Goal: Information Seeking & Learning: Learn about a topic

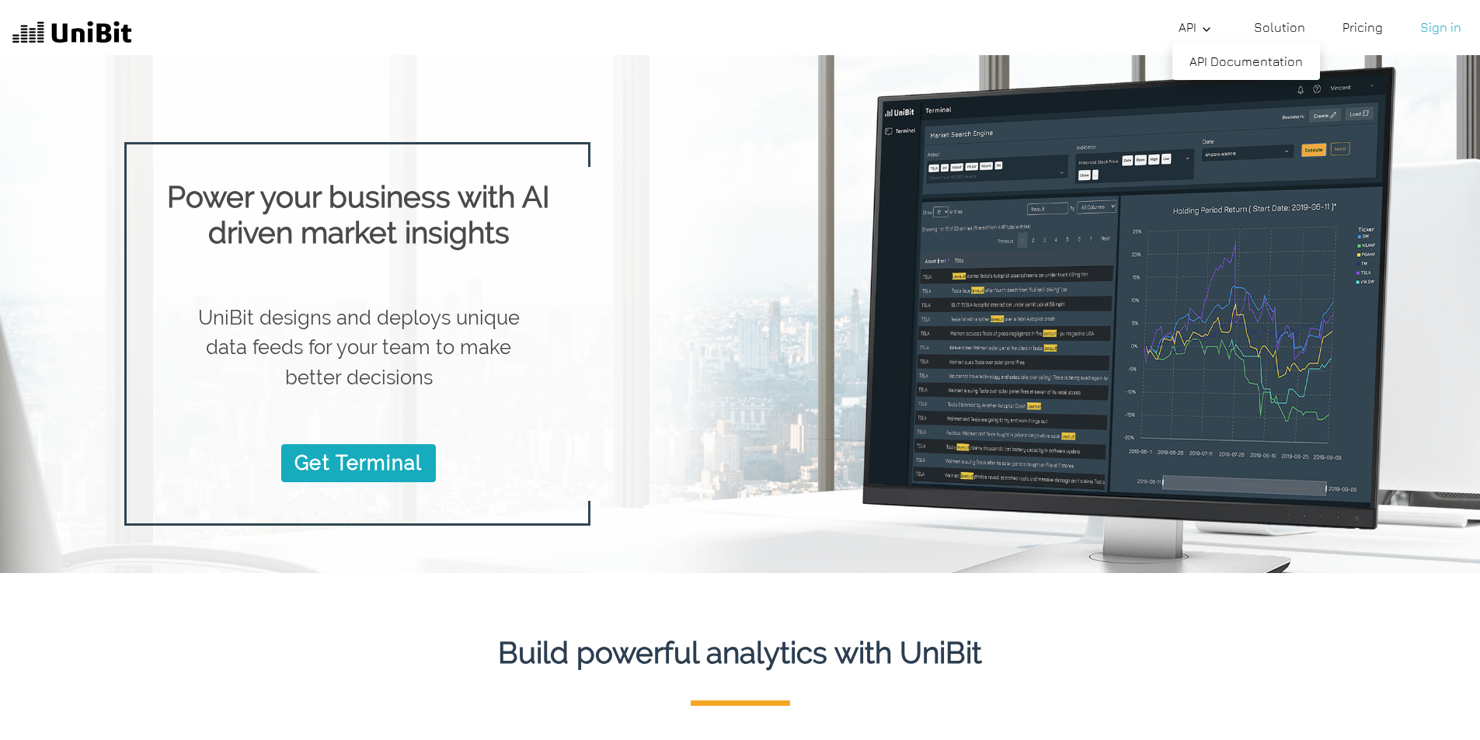
click at [1050, 29] on link "API" at bounding box center [1197, 27] width 50 height 31
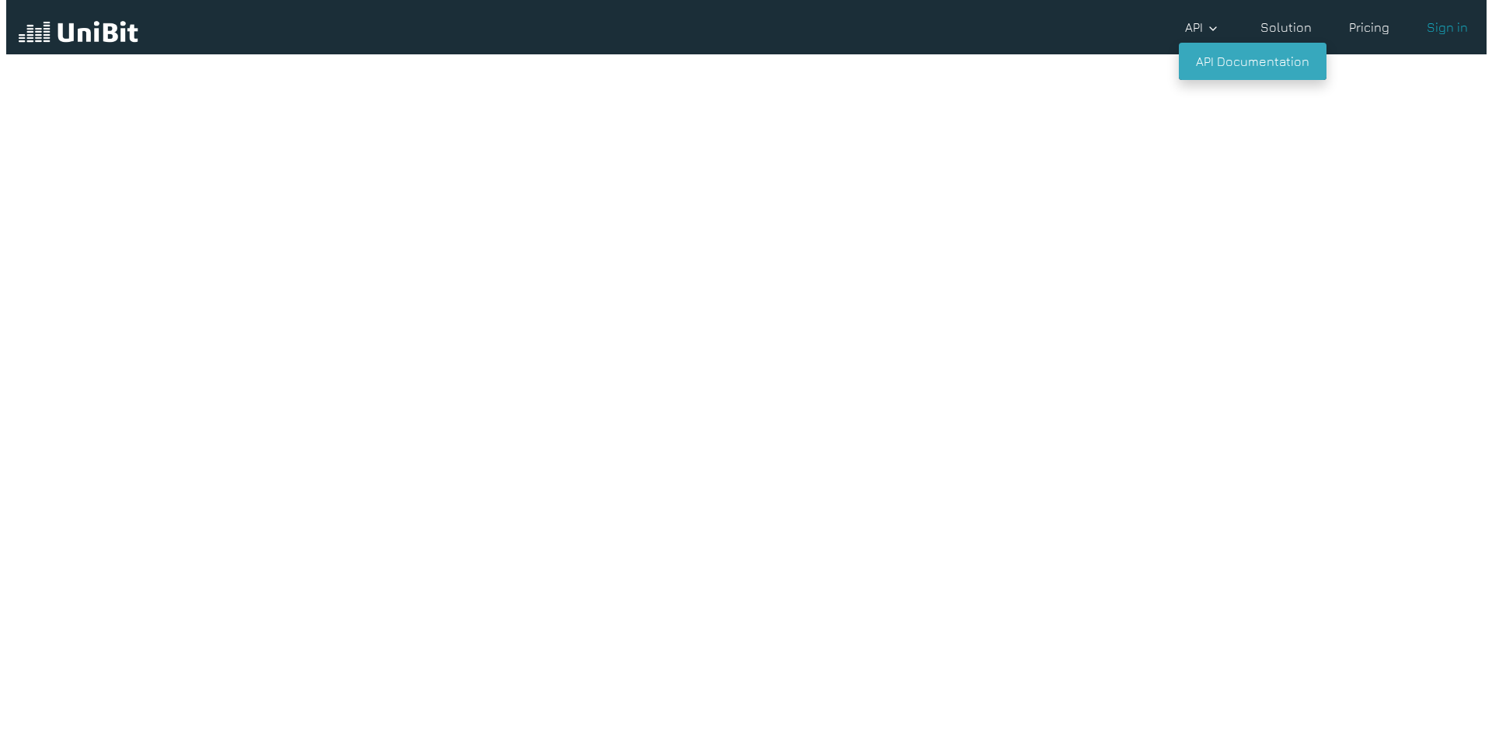
scroll to position [35, 0]
click at [1050, 71] on link "API Documentation" at bounding box center [1246, 61] width 148 height 37
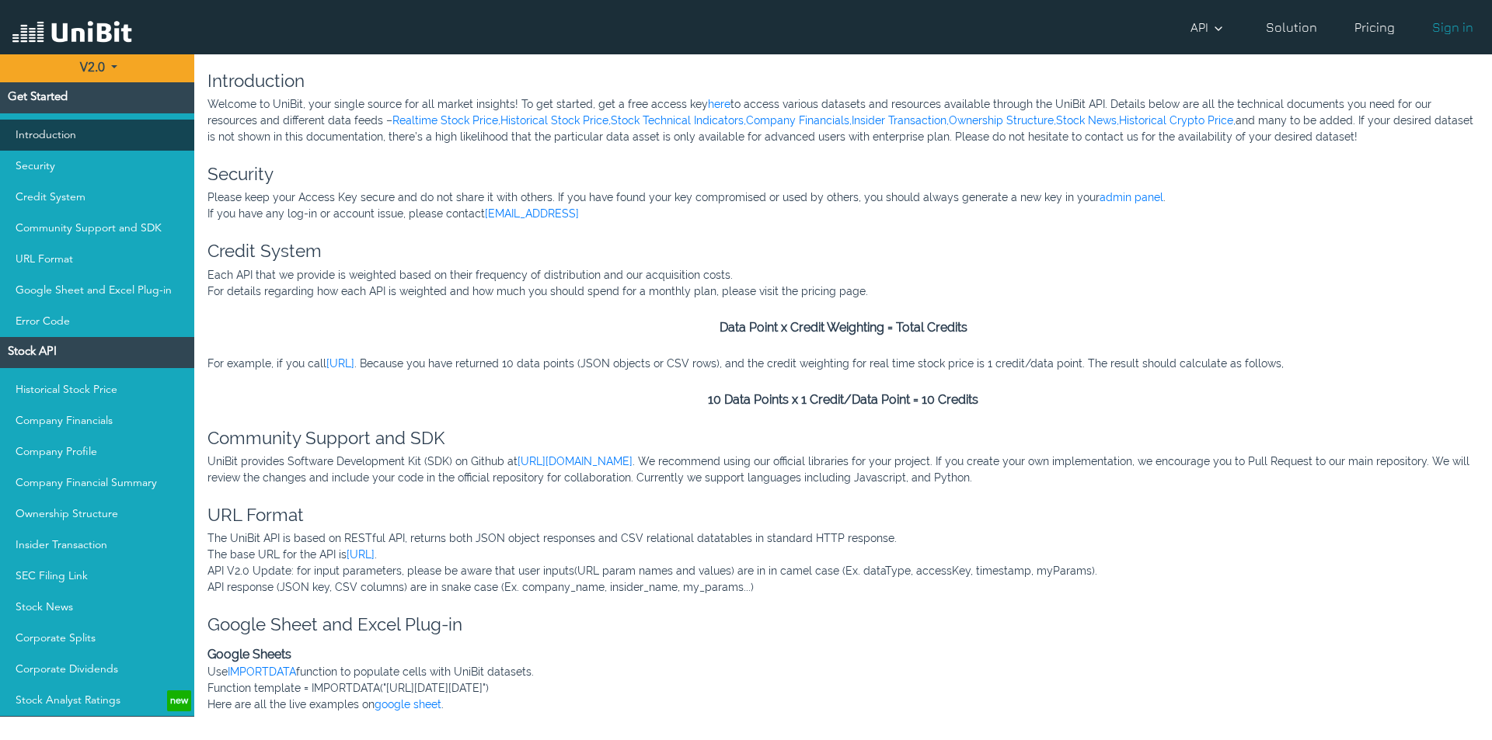
click at [55, 126] on link "Introduction" at bounding box center [97, 135] width 194 height 31
click at [27, 138] on link "Introduction" at bounding box center [97, 135] width 194 height 31
click at [35, 166] on link "Security" at bounding box center [97, 166] width 194 height 31
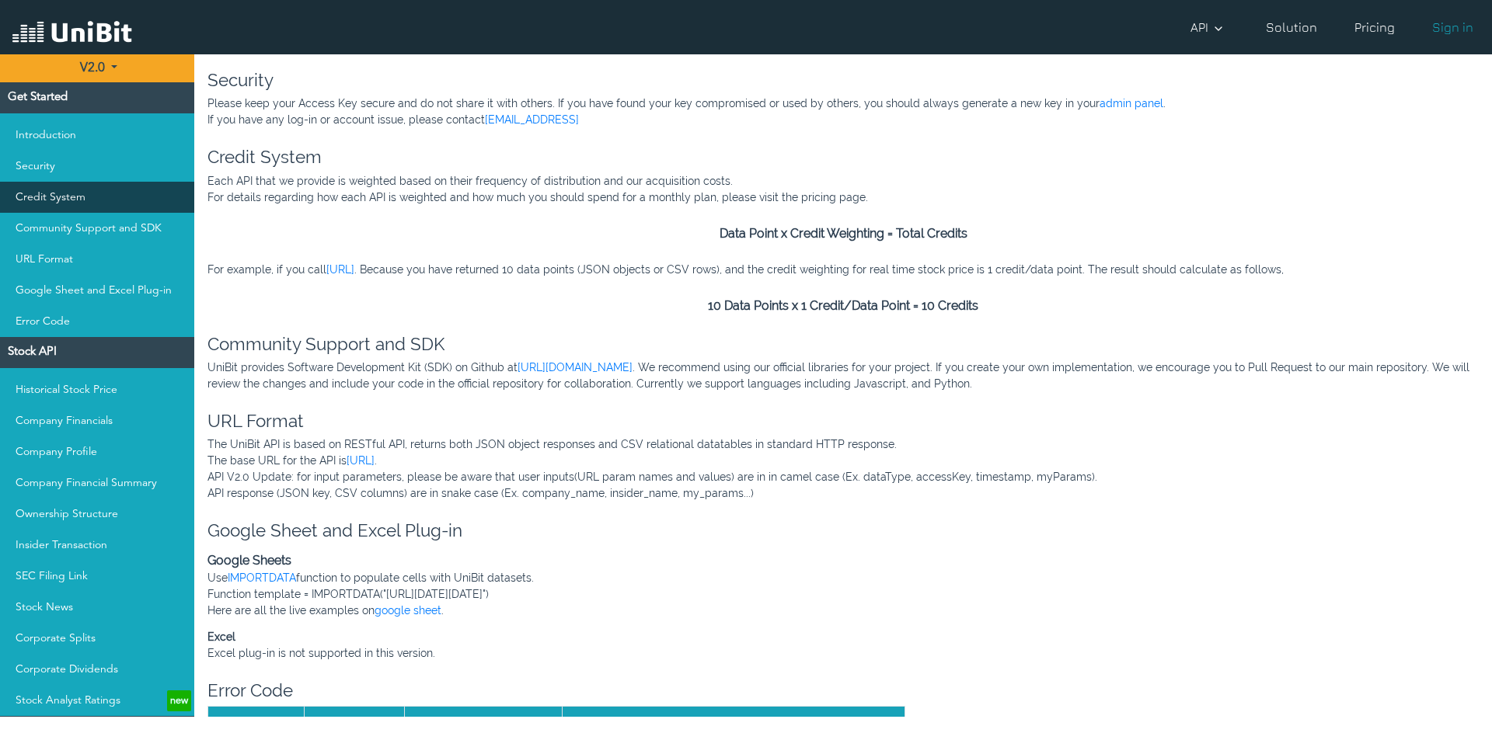
click at [44, 190] on link "Credit System" at bounding box center [97, 197] width 194 height 31
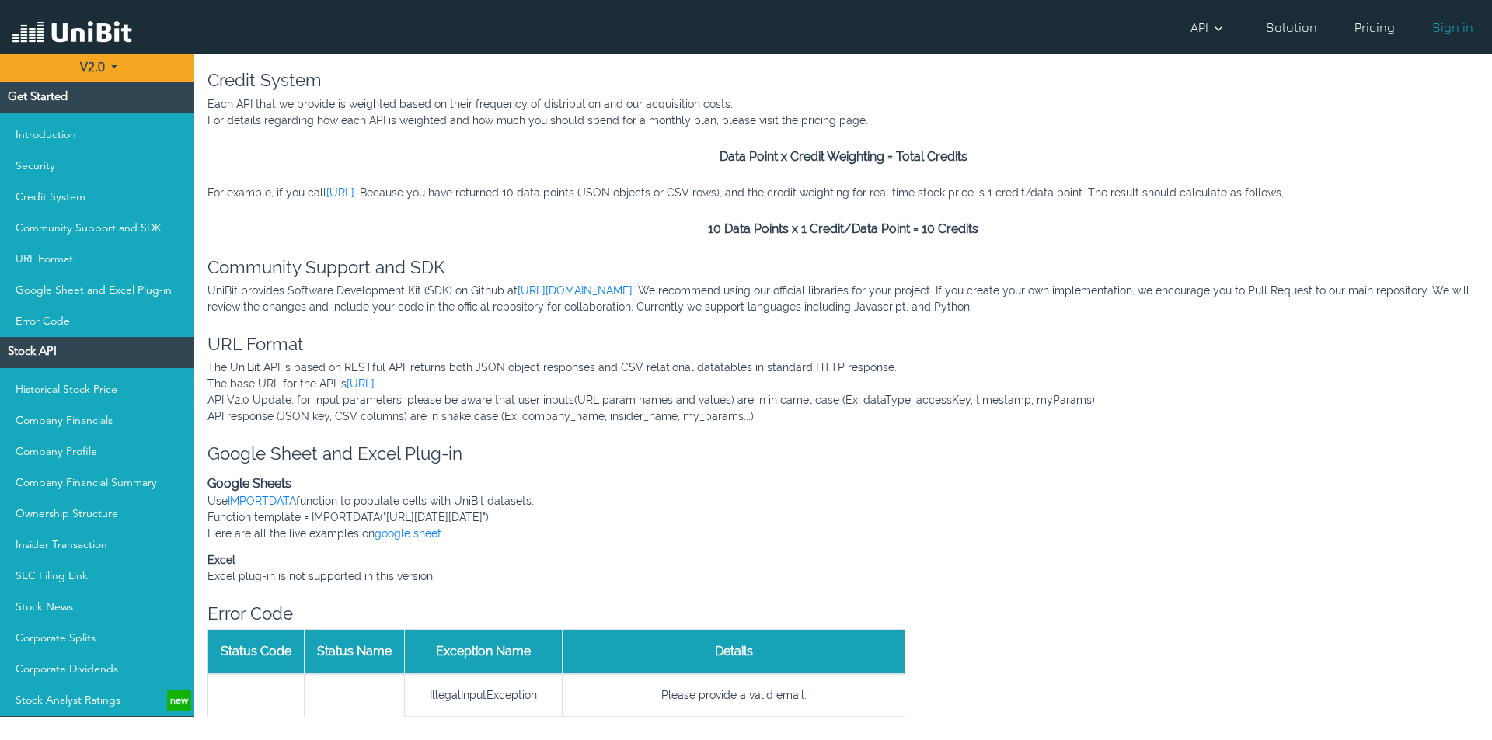
click at [47, 349] on h4 "Stock API" at bounding box center [97, 352] width 194 height 31
click at [47, 389] on link "Historical Stock Price" at bounding box center [97, 389] width 194 height 31
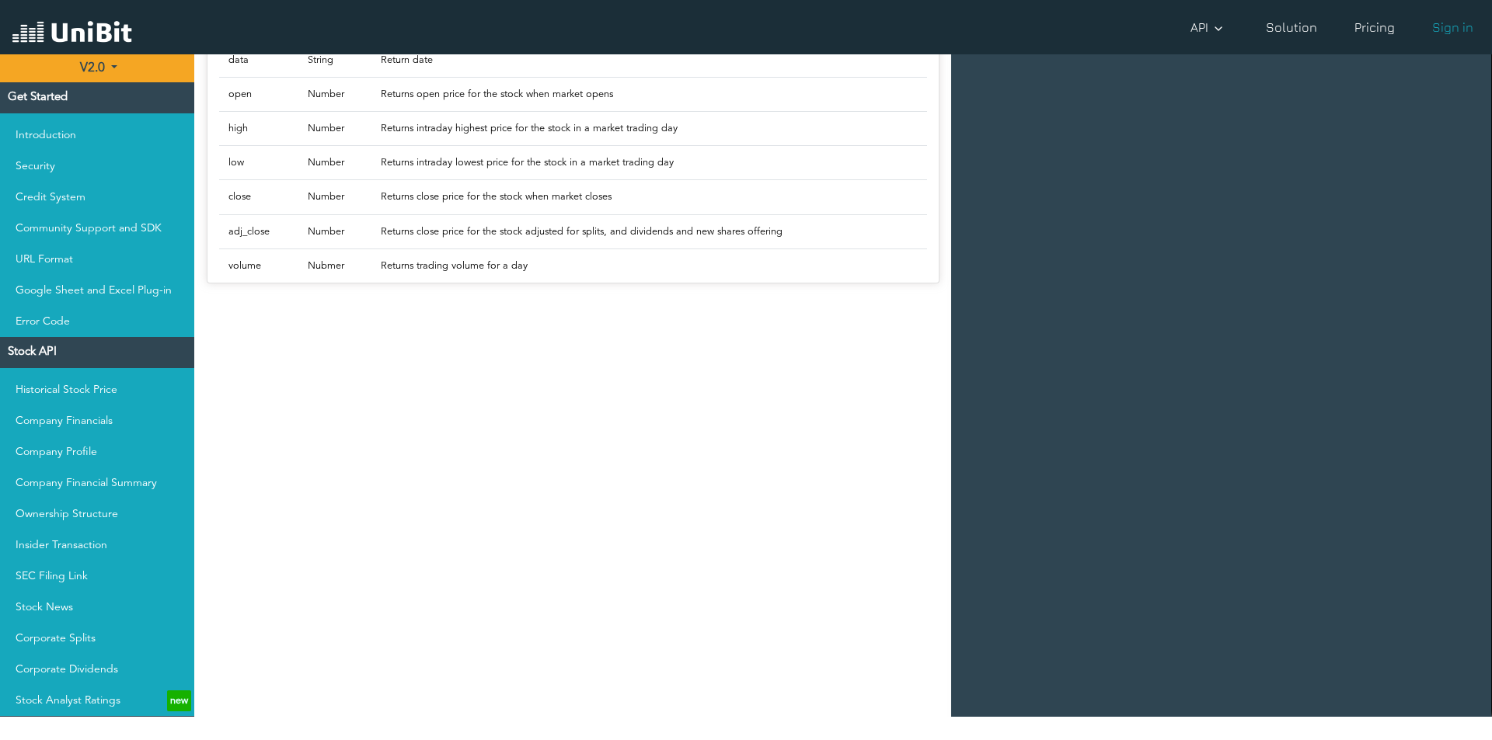
scroll to position [914, 0]
click at [136, 385] on link "Historical Stock Price" at bounding box center [97, 389] width 194 height 31
click at [117, 421] on link "Company Financials" at bounding box center [97, 421] width 194 height 31
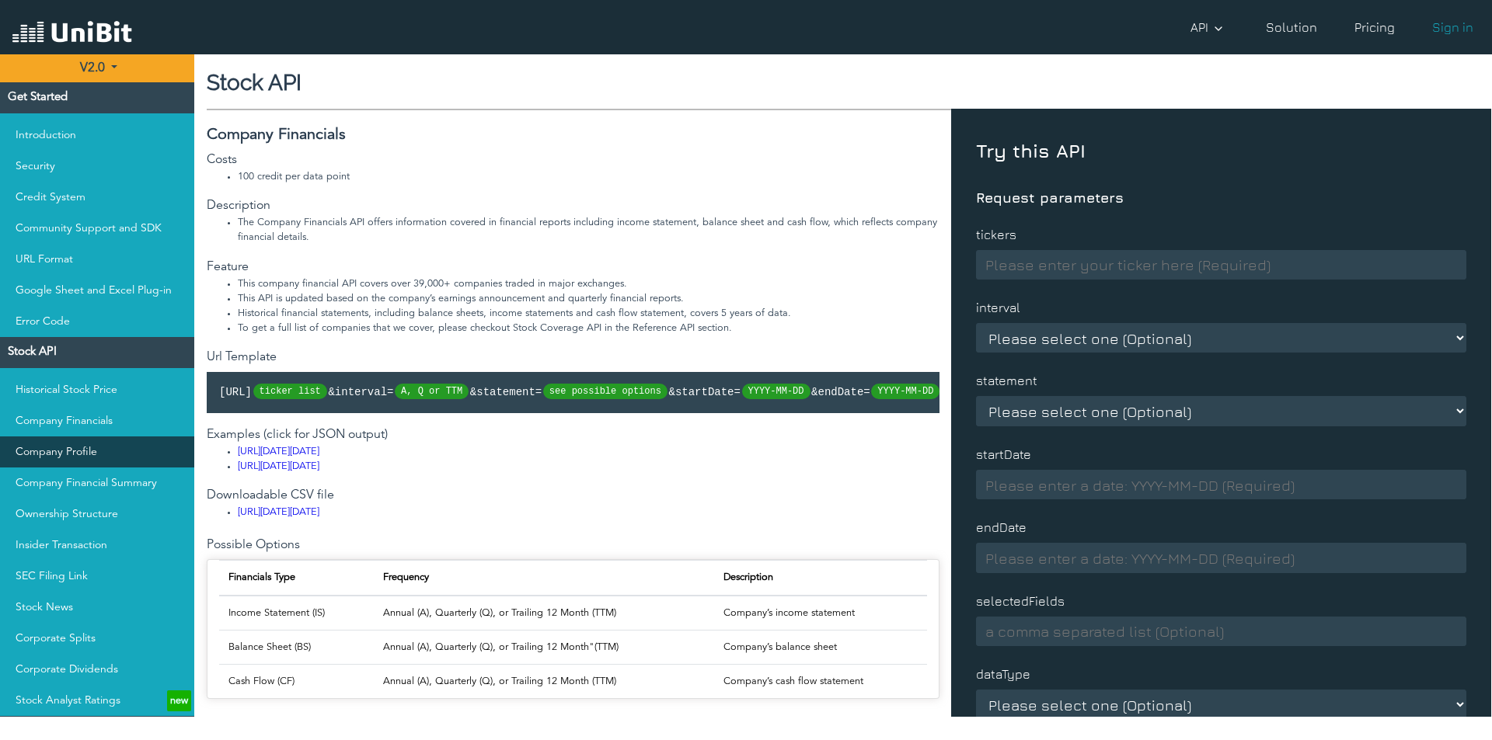
click at [61, 449] on link "Company Profile" at bounding box center [97, 452] width 194 height 31
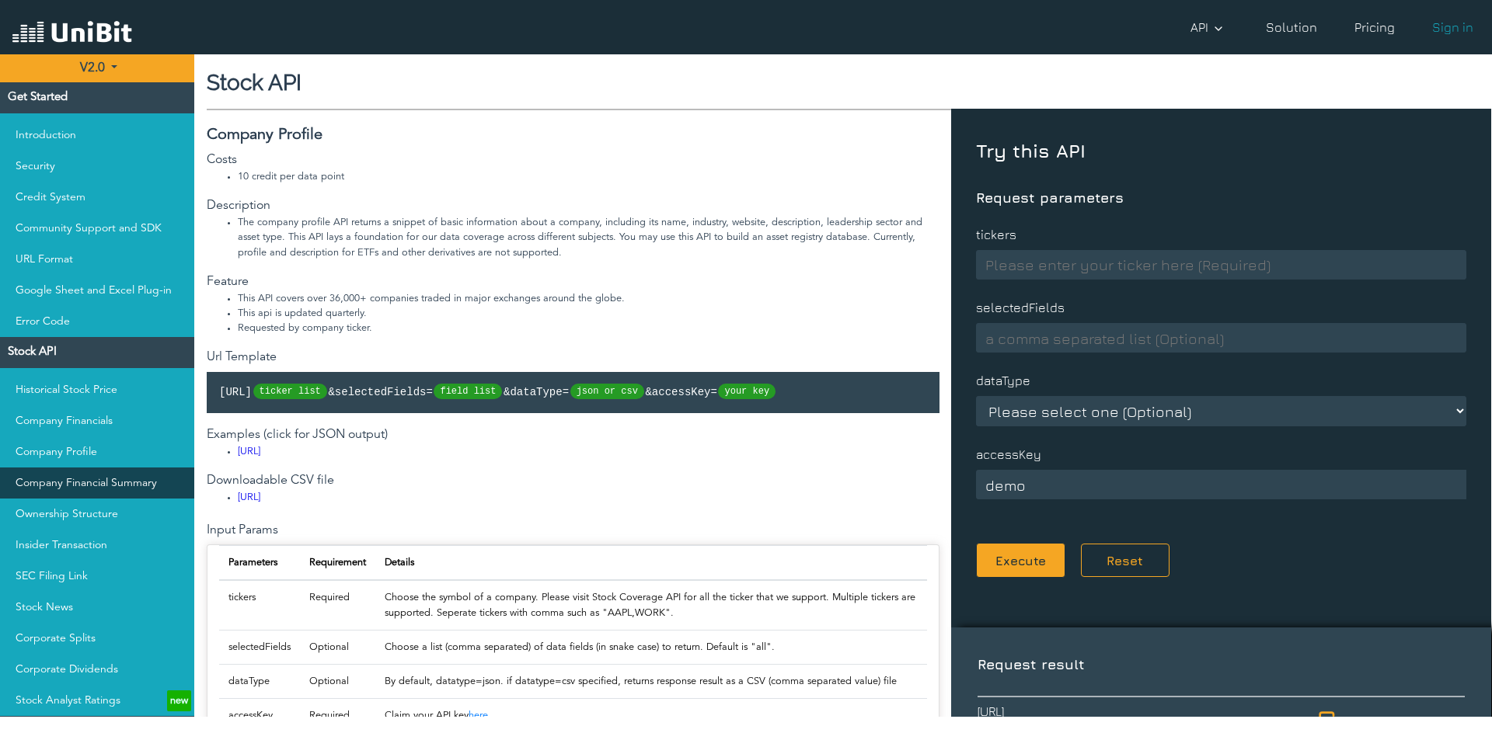
click at [117, 479] on link "Company Financial Summary" at bounding box center [97, 483] width 194 height 31
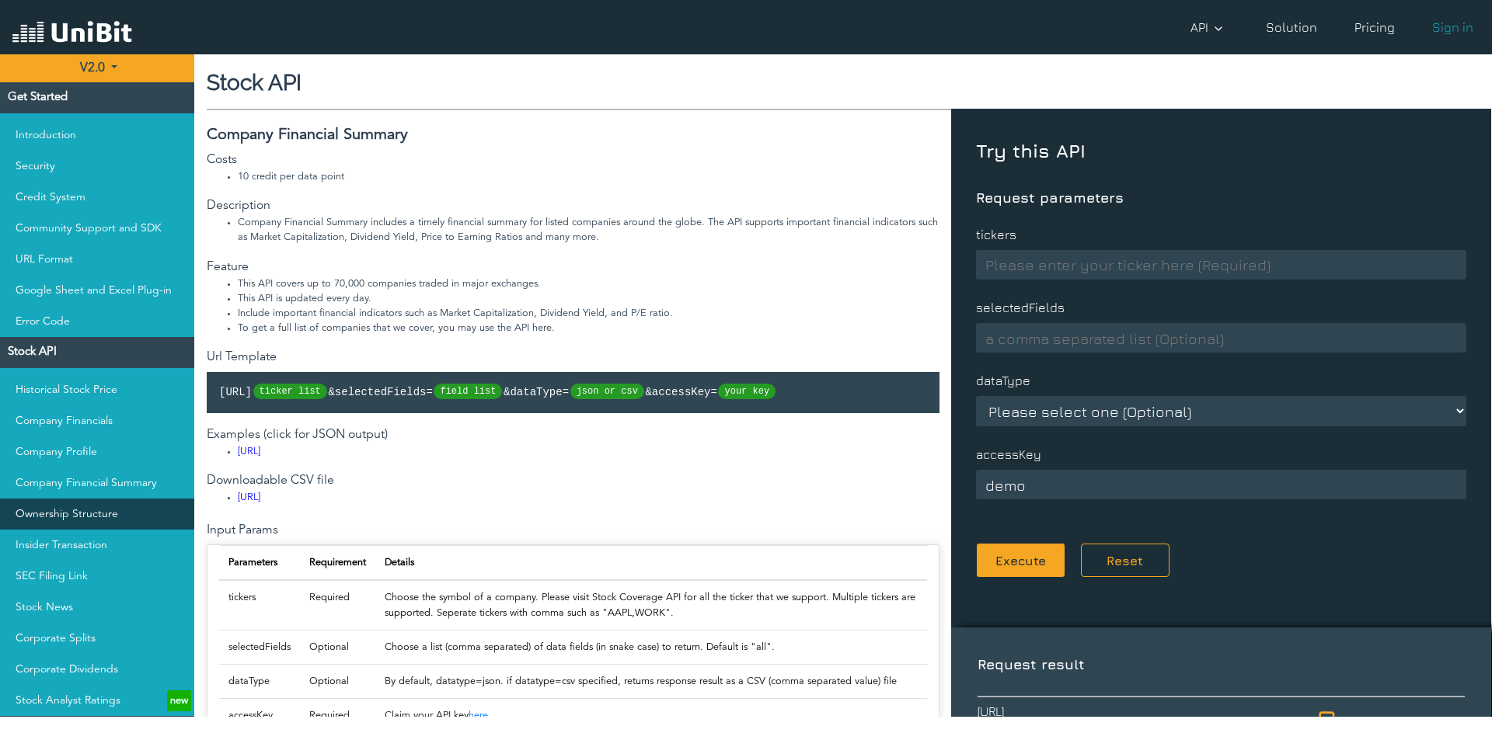
click at [59, 510] on link "Ownership Structure" at bounding box center [97, 514] width 194 height 31
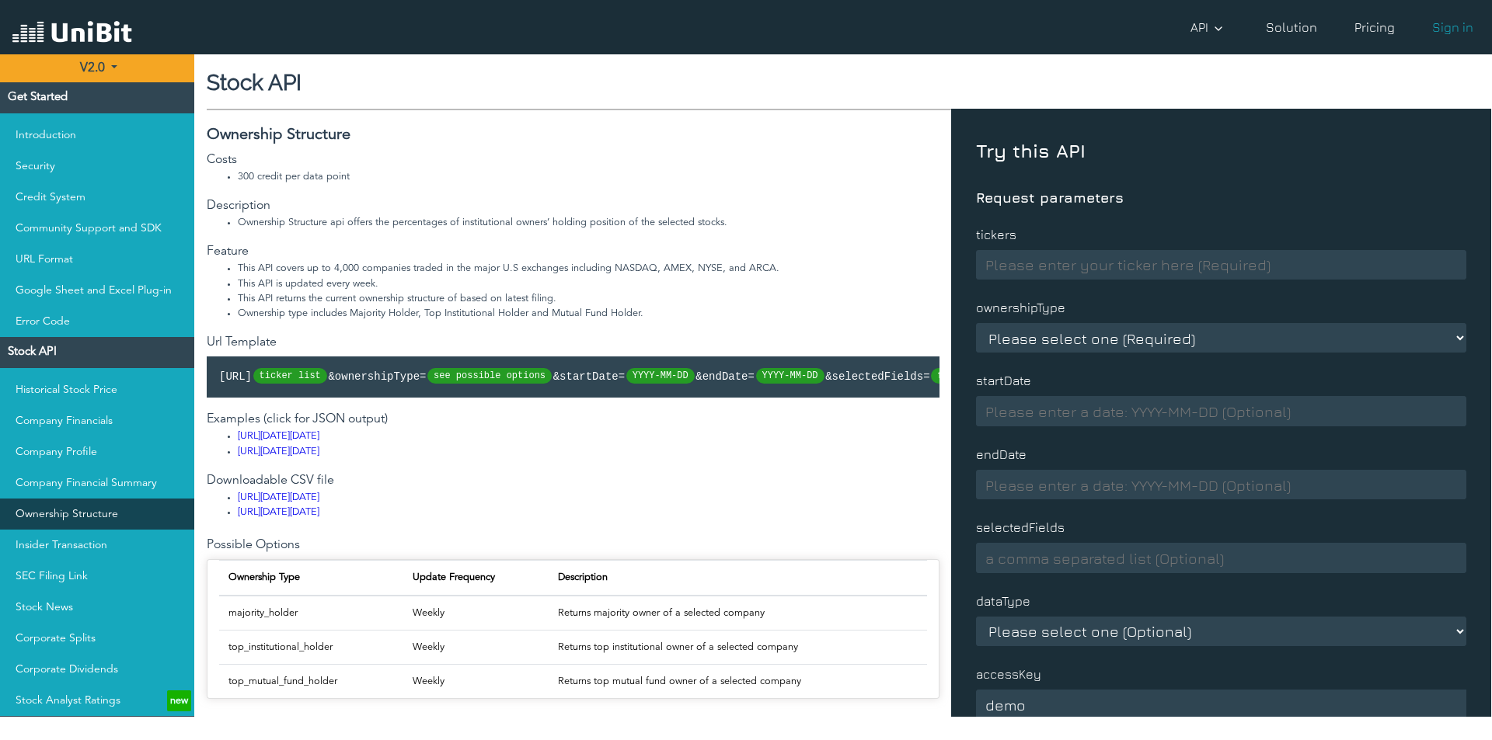
click at [64, 519] on link "Ownership Structure" at bounding box center [97, 514] width 194 height 31
click at [128, 521] on link "Ownership Structure" at bounding box center [97, 514] width 194 height 31
click at [113, 543] on link "Insider Transaction" at bounding box center [97, 545] width 194 height 31
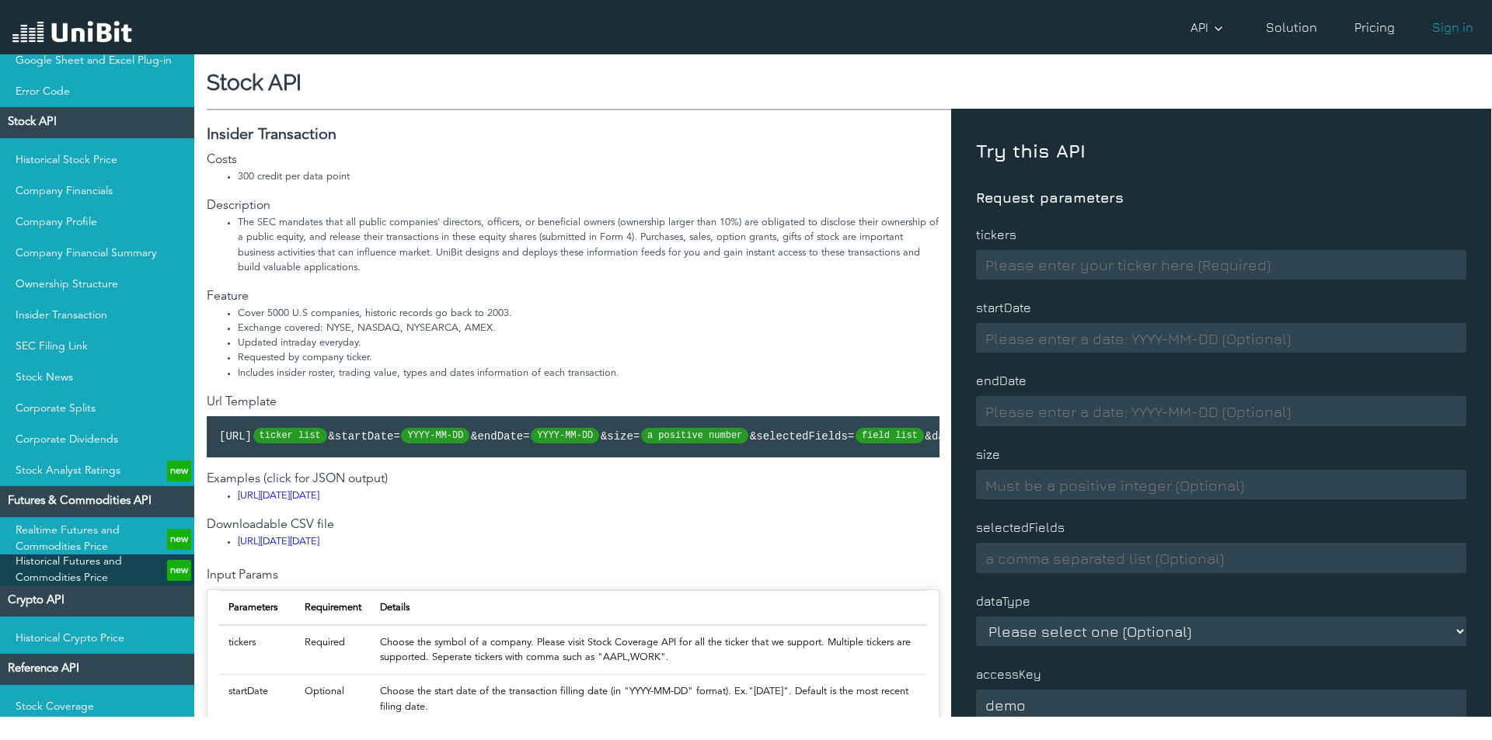
scroll to position [316, 0]
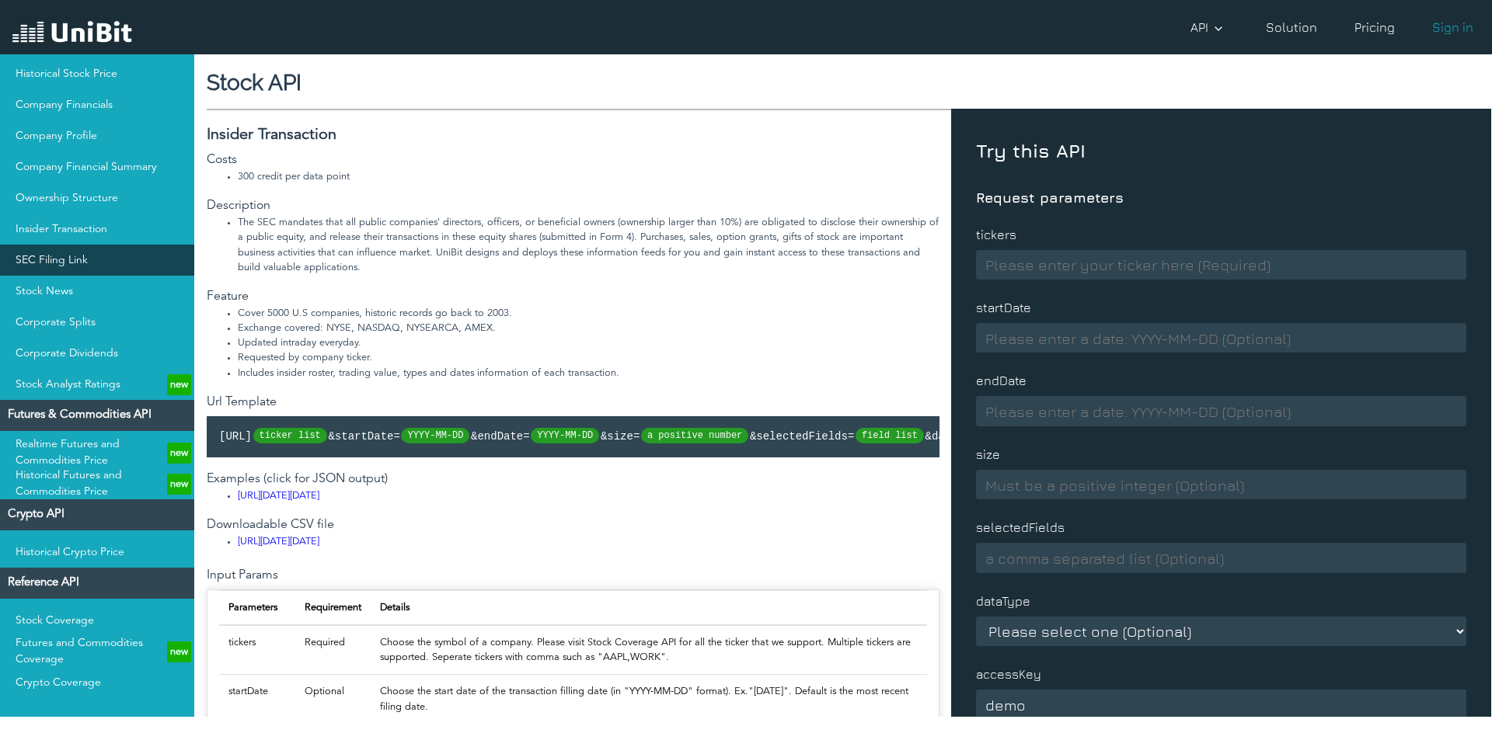
click at [81, 257] on link "SEC Filing Link" at bounding box center [97, 260] width 194 height 31
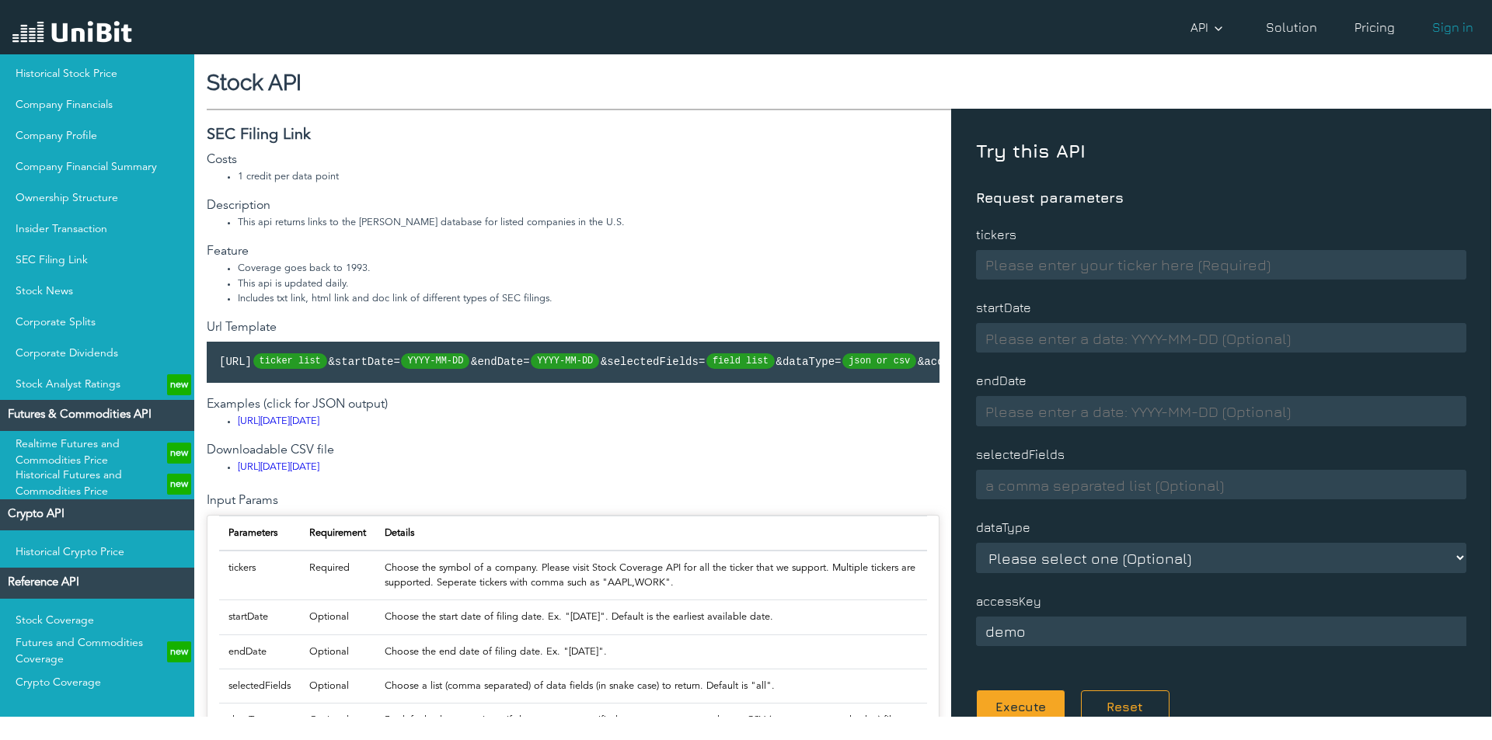
scroll to position [316, 0]
click at [91, 302] on link "Stock News" at bounding box center [97, 291] width 194 height 31
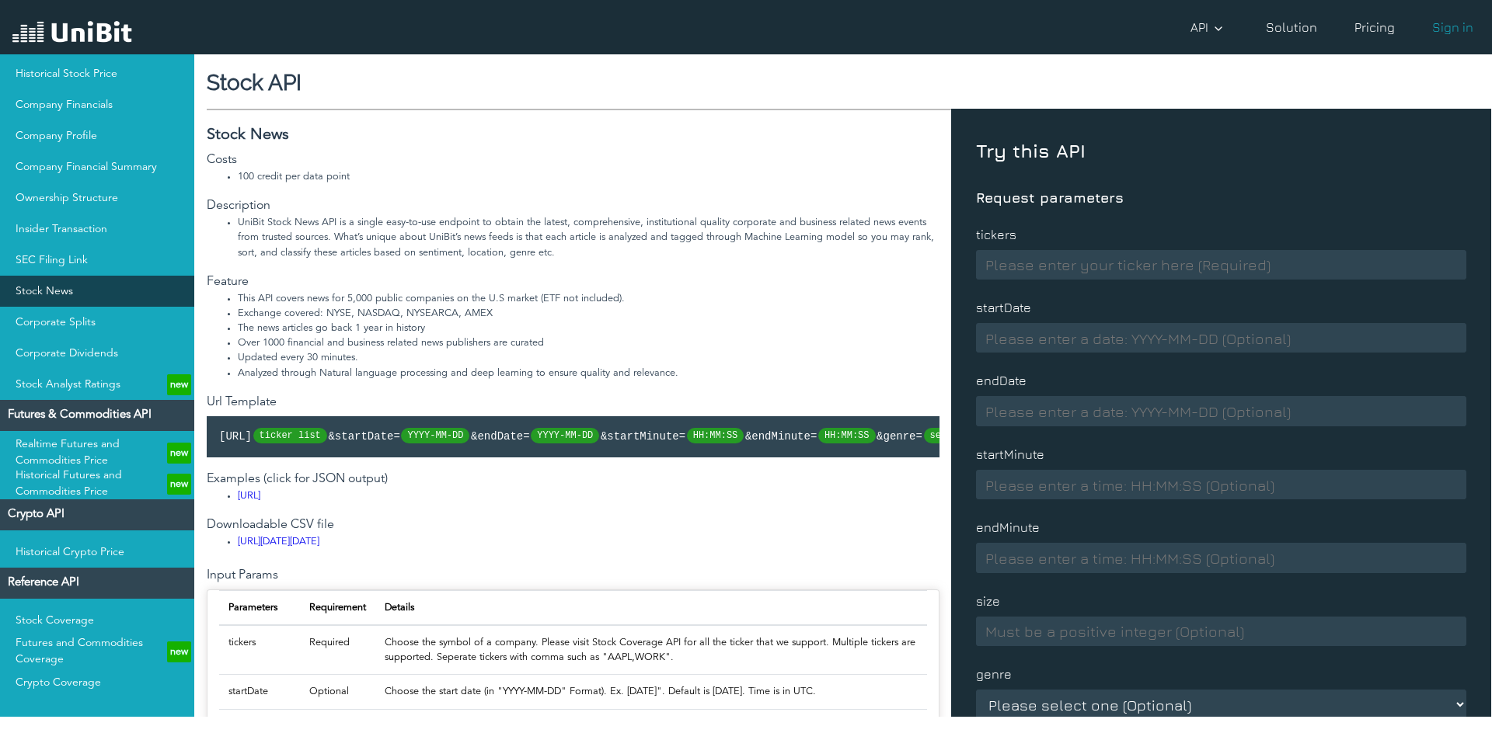
drag, startPoint x: 318, startPoint y: 277, endPoint x: 37, endPoint y: 294, distance: 281.8
click at [37, 294] on link "Stock News" at bounding box center [97, 291] width 194 height 31
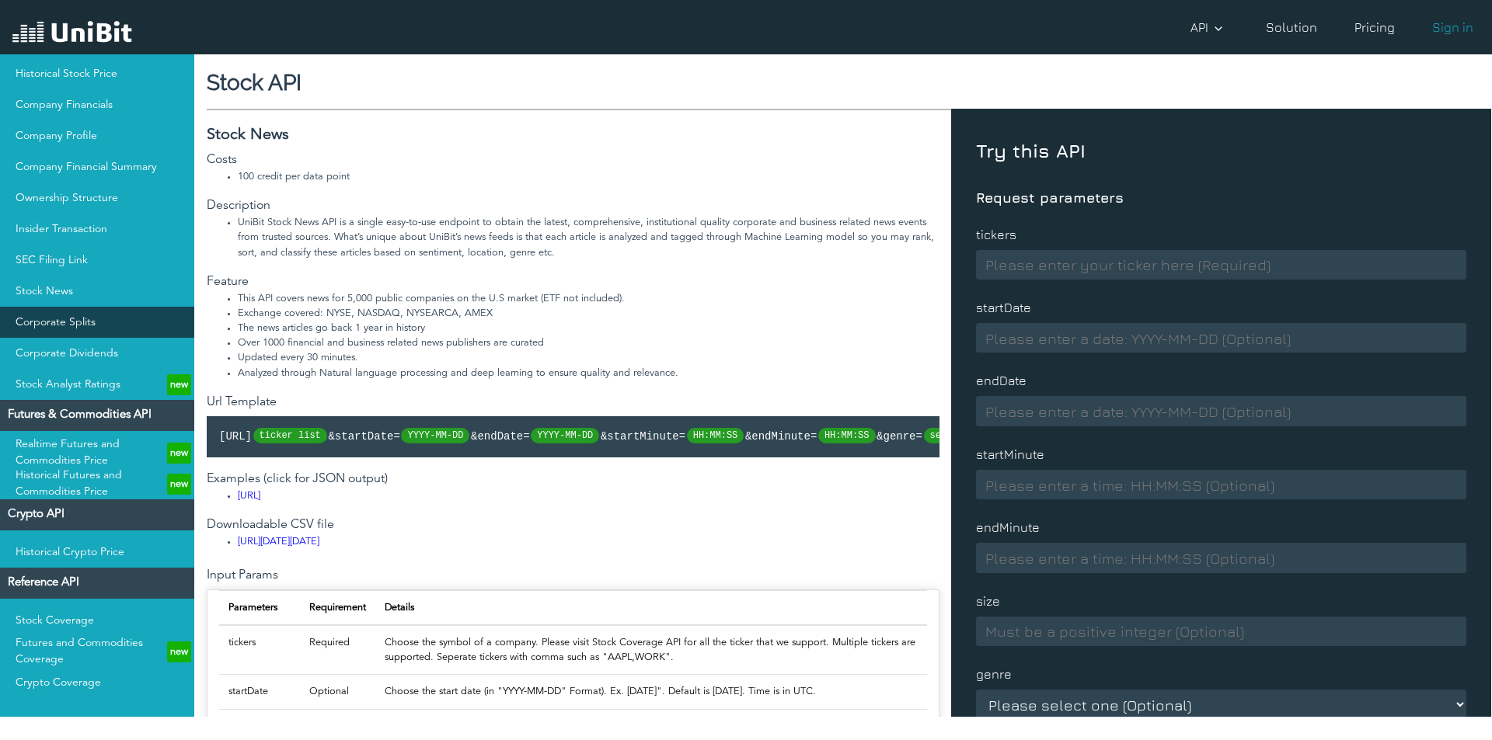
click at [51, 329] on link "Corporate Splits" at bounding box center [97, 322] width 194 height 31
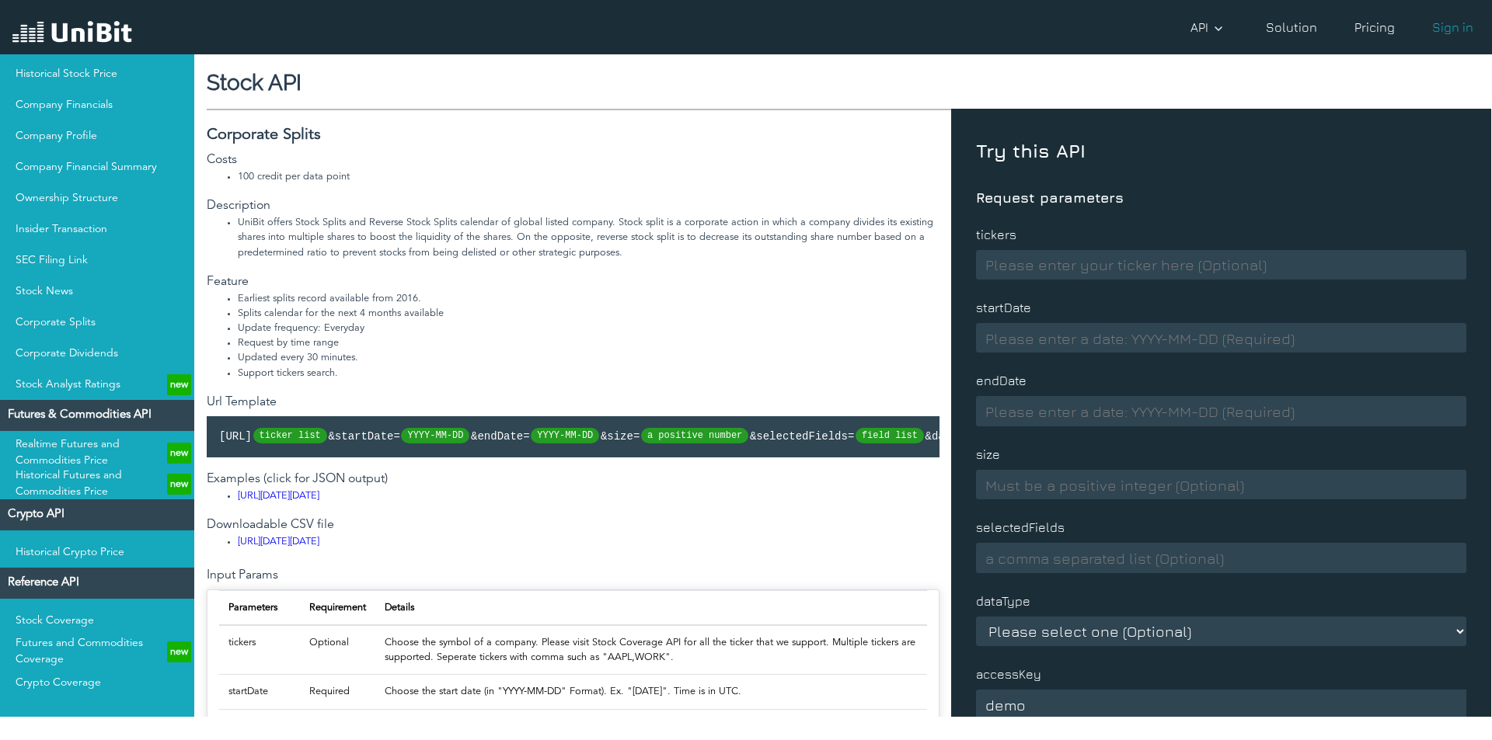
scroll to position [316, 0]
click at [76, 352] on link "Corporate Dividends" at bounding box center [97, 353] width 194 height 31
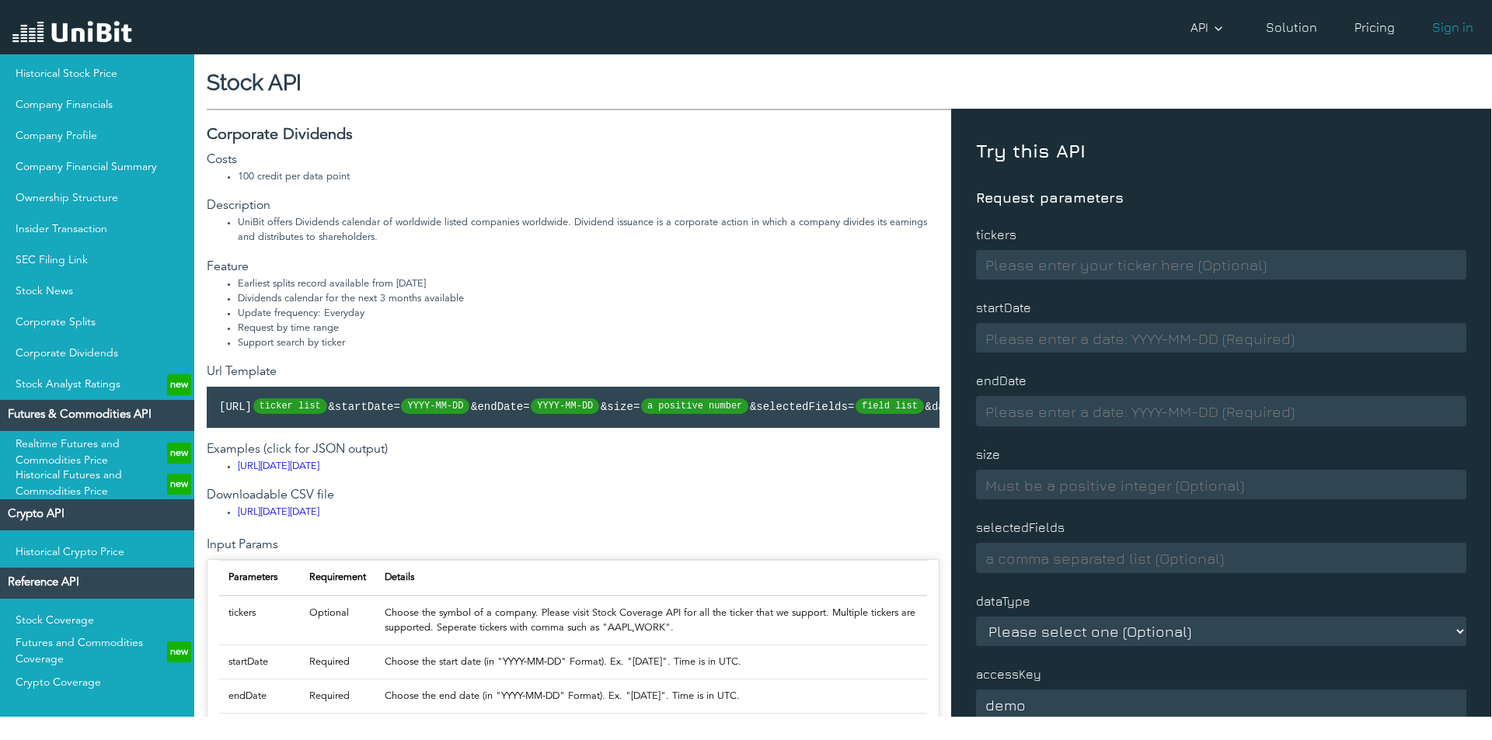
scroll to position [316, 0]
click at [90, 395] on link "Stock Analyst Ratings new" at bounding box center [97, 384] width 194 height 31
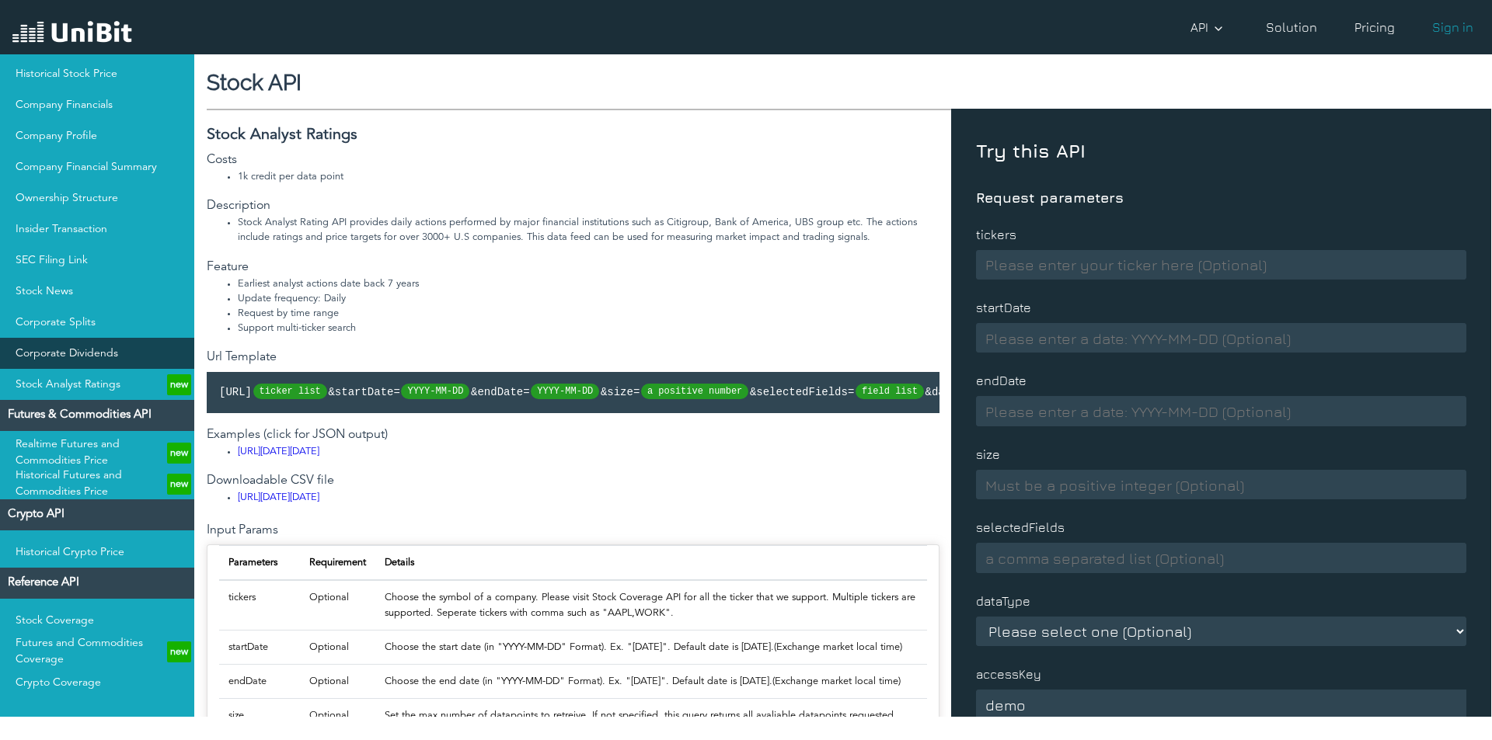
click at [89, 366] on link "Corporate Dividends" at bounding box center [97, 353] width 194 height 31
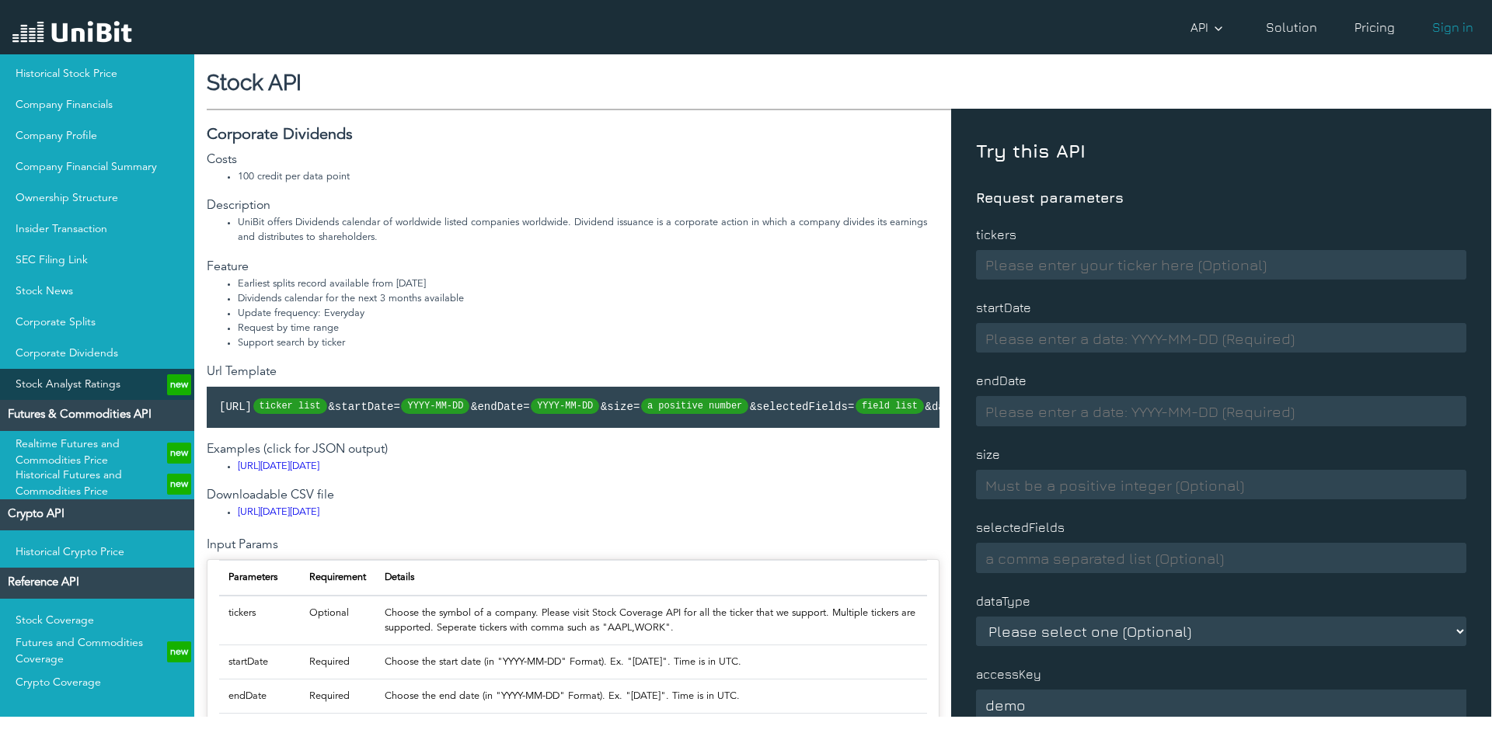
click at [87, 385] on link "Stock Analyst Ratings new" at bounding box center [97, 384] width 194 height 31
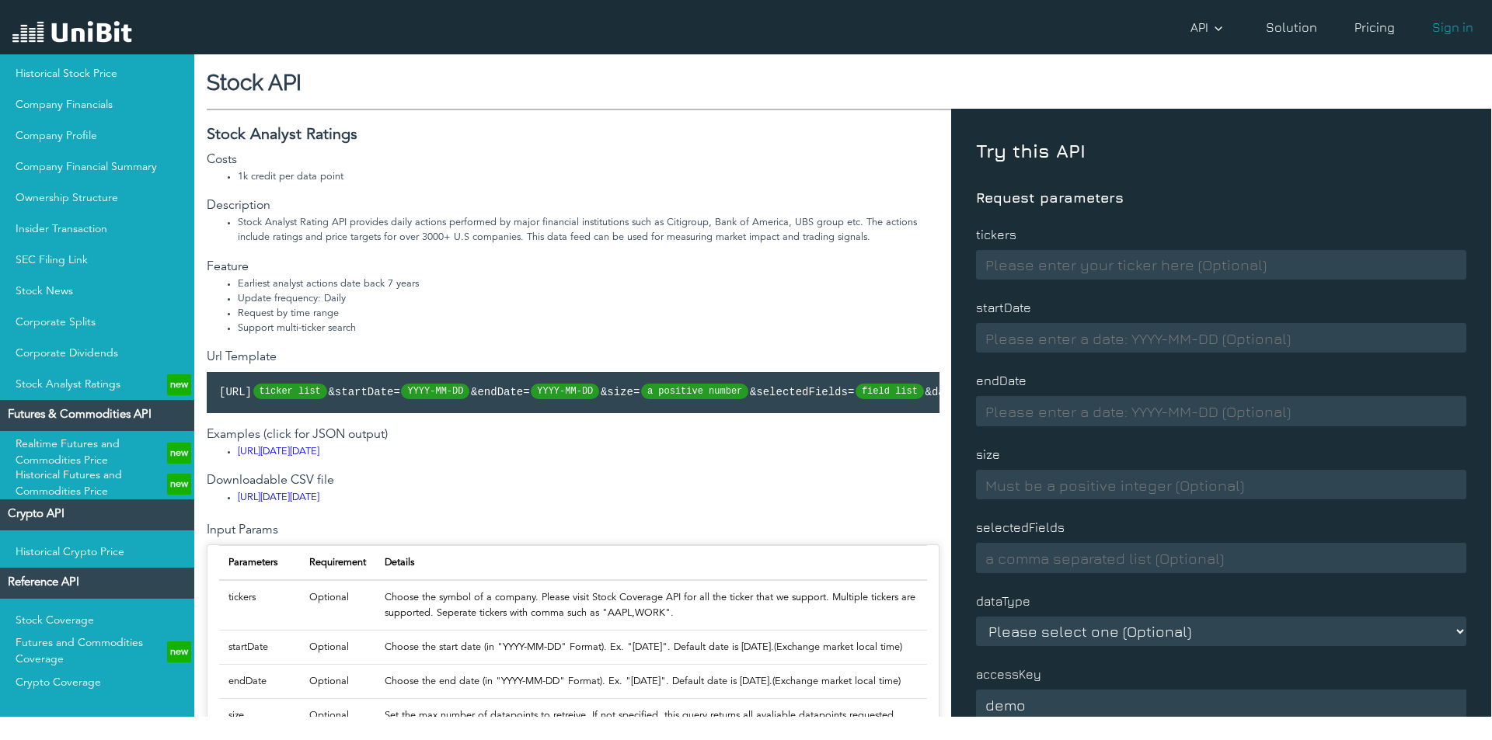
scroll to position [316, 0]
click at [31, 449] on link "Realtime Futures and Commodities Price new" at bounding box center [97, 452] width 194 height 31
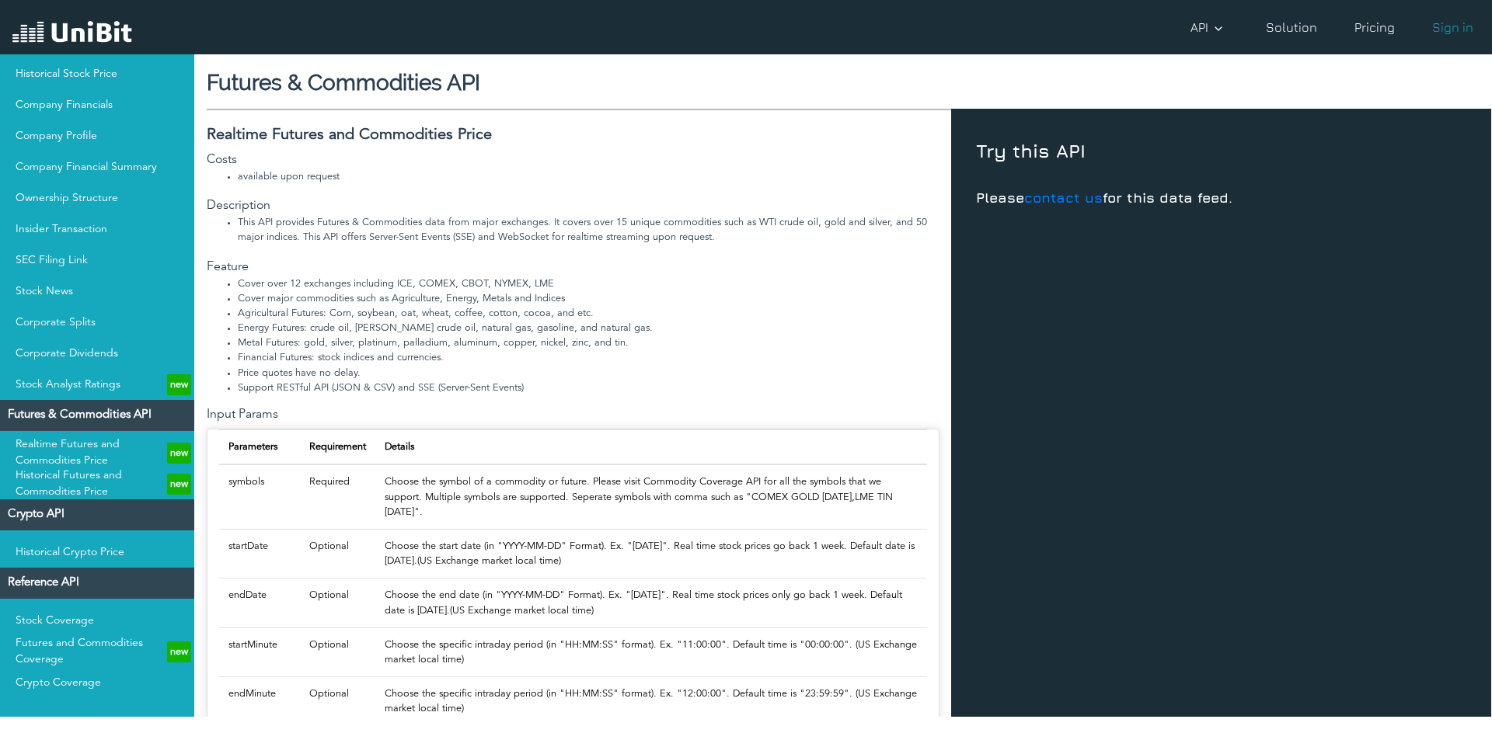
scroll to position [316, 0]
click at [82, 449] on link "Realtime Futures and Commodities Price new" at bounding box center [97, 452] width 194 height 31
click at [82, 473] on link "Historical Futures and Commodities Price new" at bounding box center [97, 483] width 194 height 31
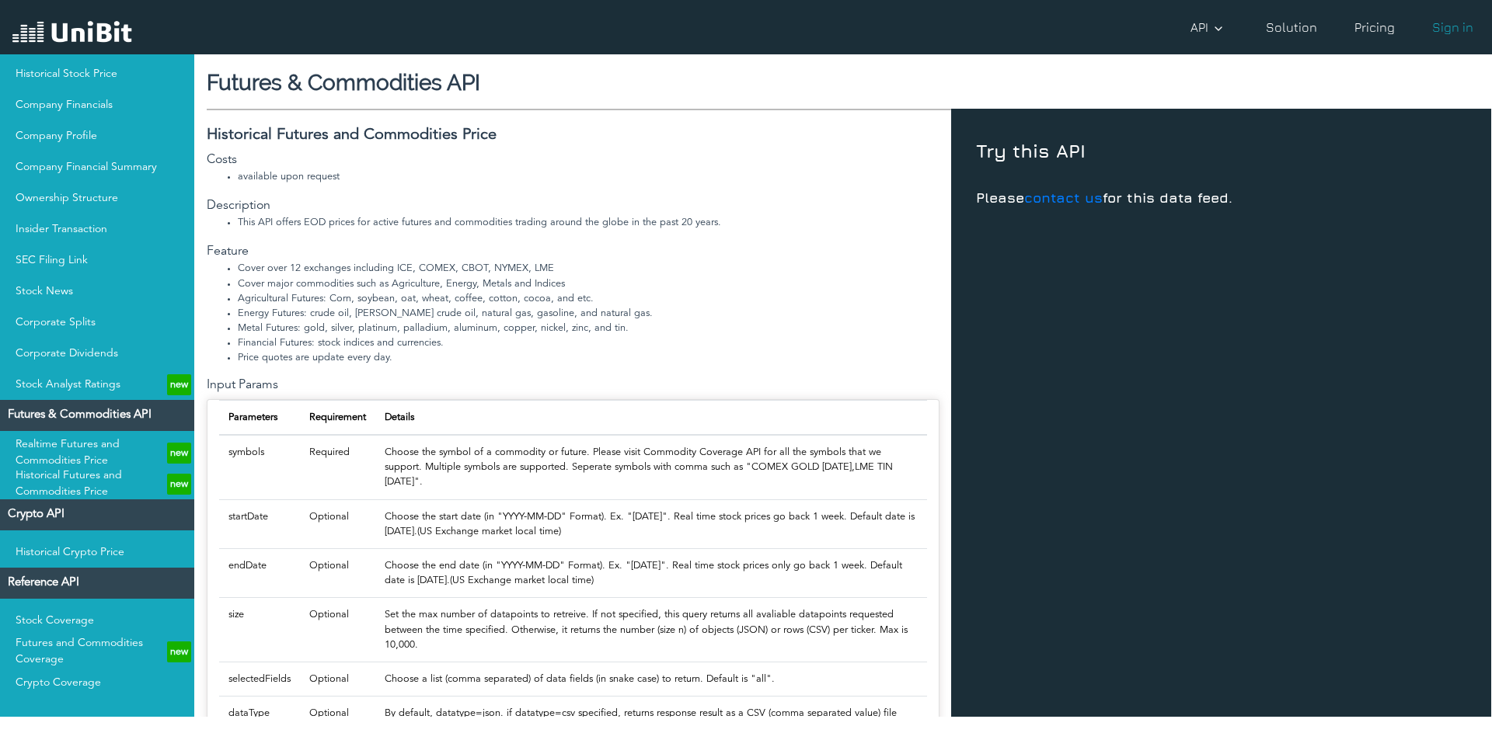
scroll to position [316, 0]
click at [93, 559] on link "Historical Crypto Price" at bounding box center [97, 552] width 194 height 31
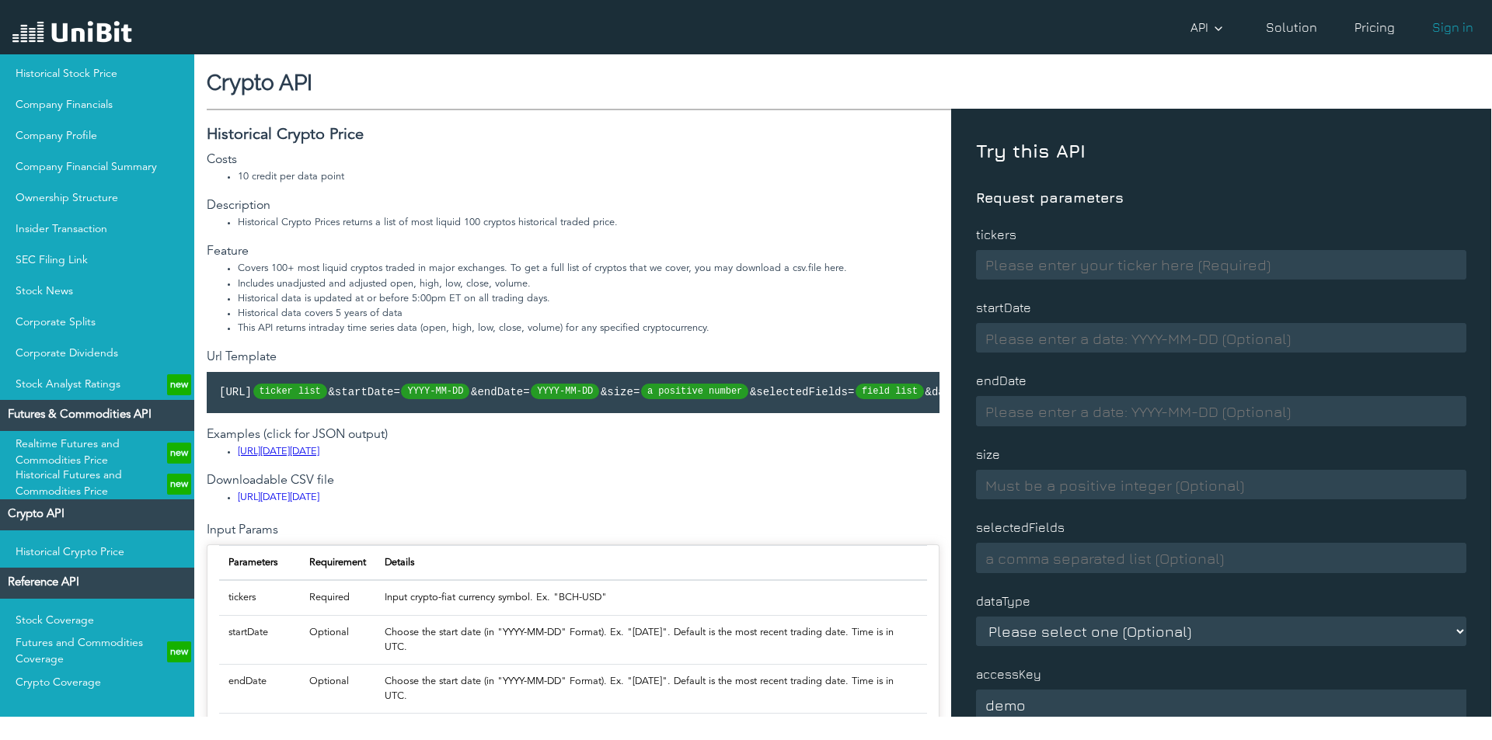
scroll to position [316, 0]
click at [100, 624] on link "Stock Coverage" at bounding box center [97, 620] width 194 height 31
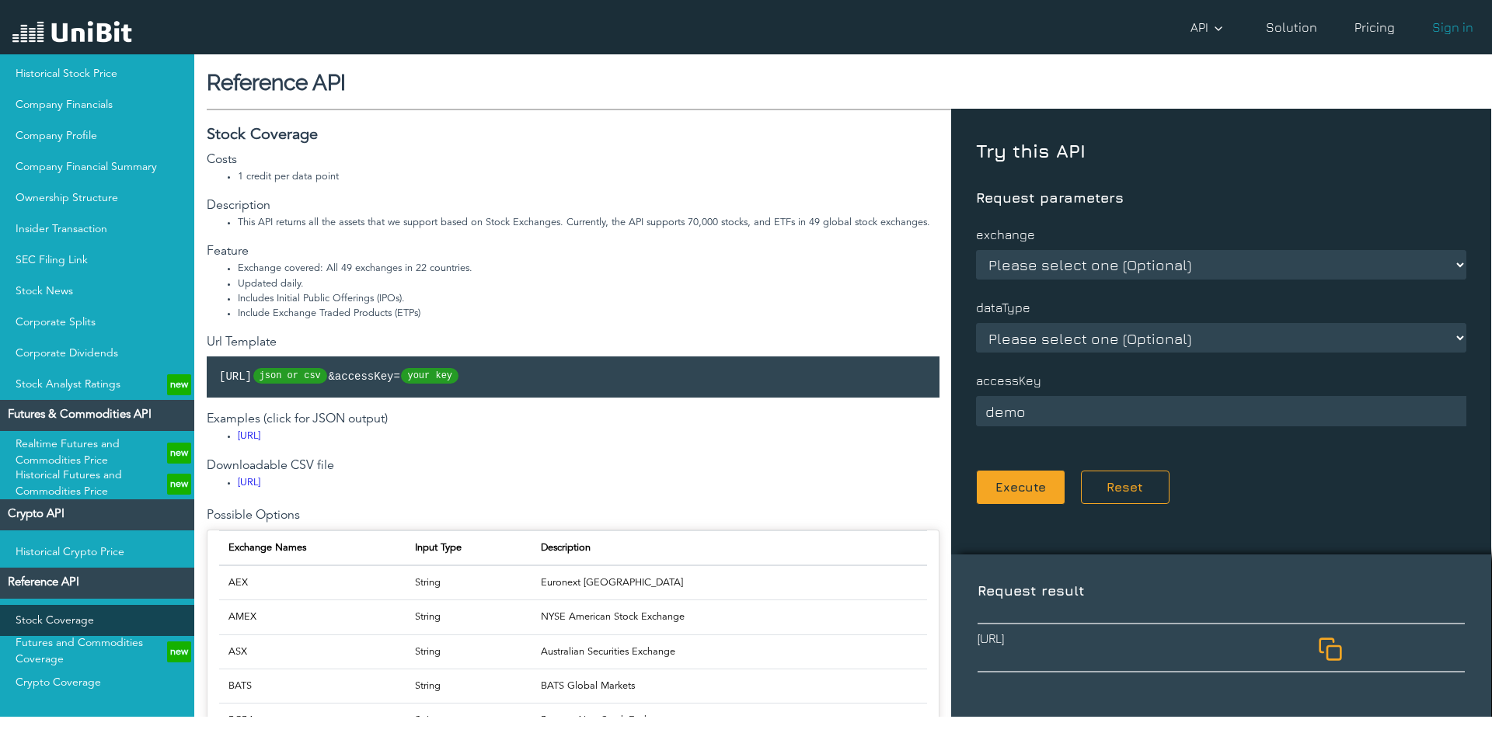
drag, startPoint x: 372, startPoint y: 328, endPoint x: 81, endPoint y: 632, distance: 420.9
click at [81, 632] on link "Stock Coverage" at bounding box center [97, 620] width 194 height 31
click at [85, 659] on link "Futures and Commodities Coverage new" at bounding box center [97, 651] width 194 height 31
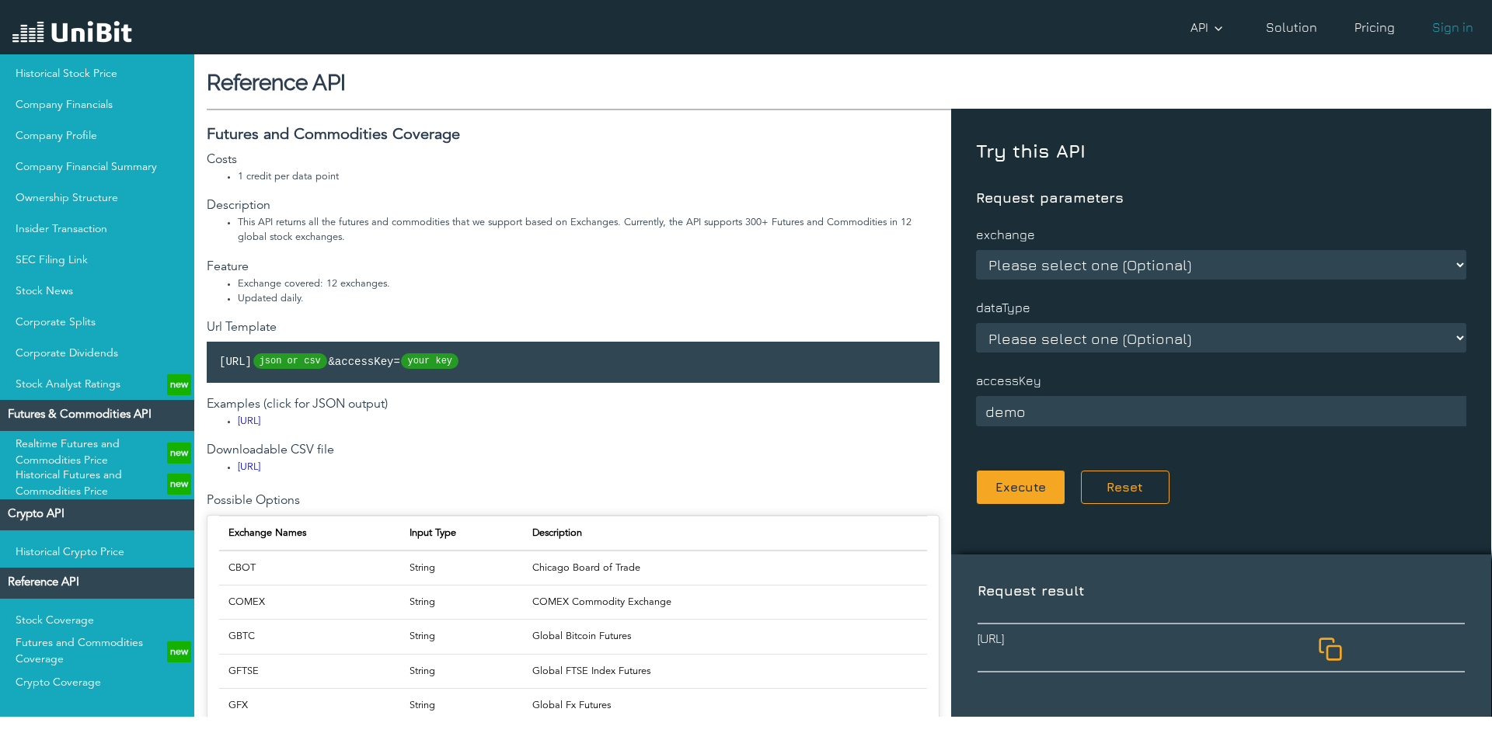
scroll to position [316, 0]
click at [59, 672] on link "Crypto Coverage" at bounding box center [97, 682] width 194 height 31
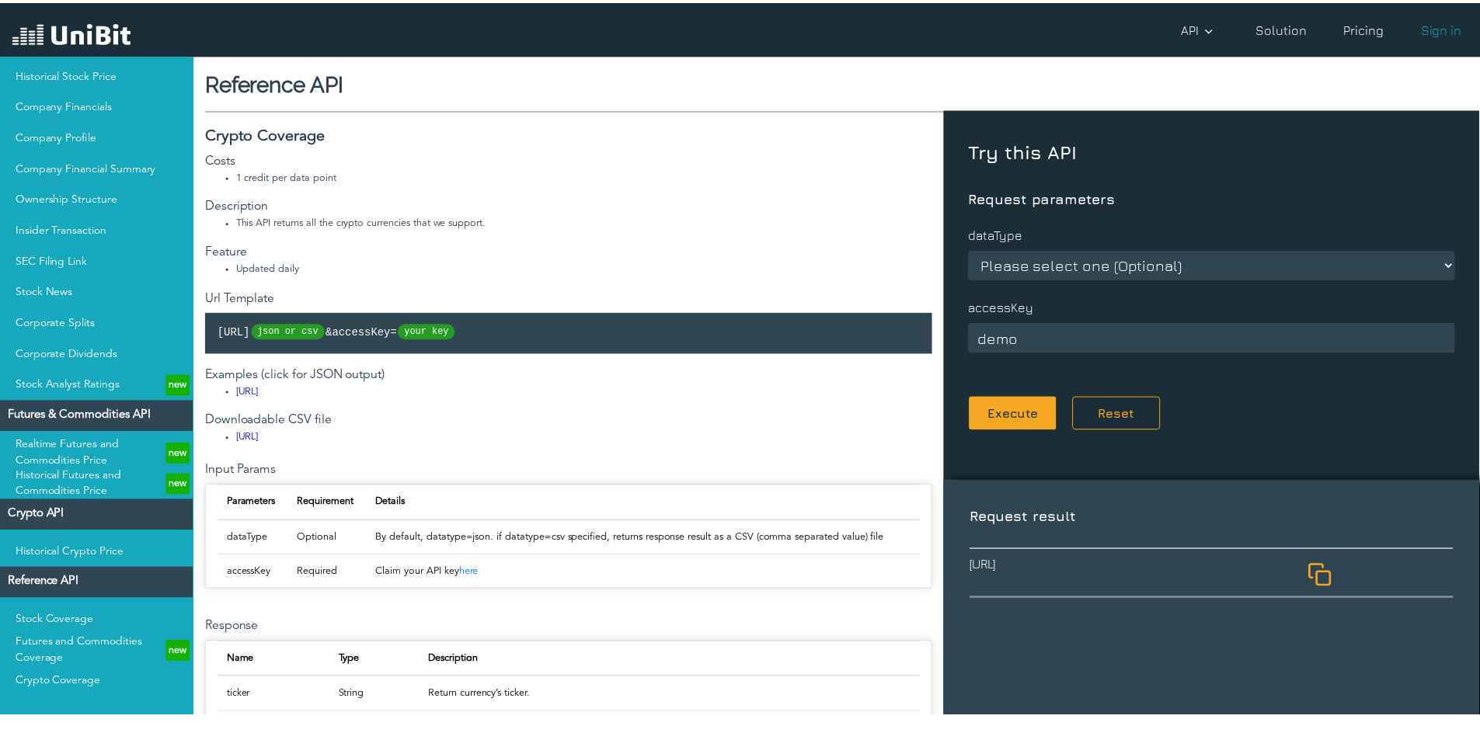
scroll to position [316, 0]
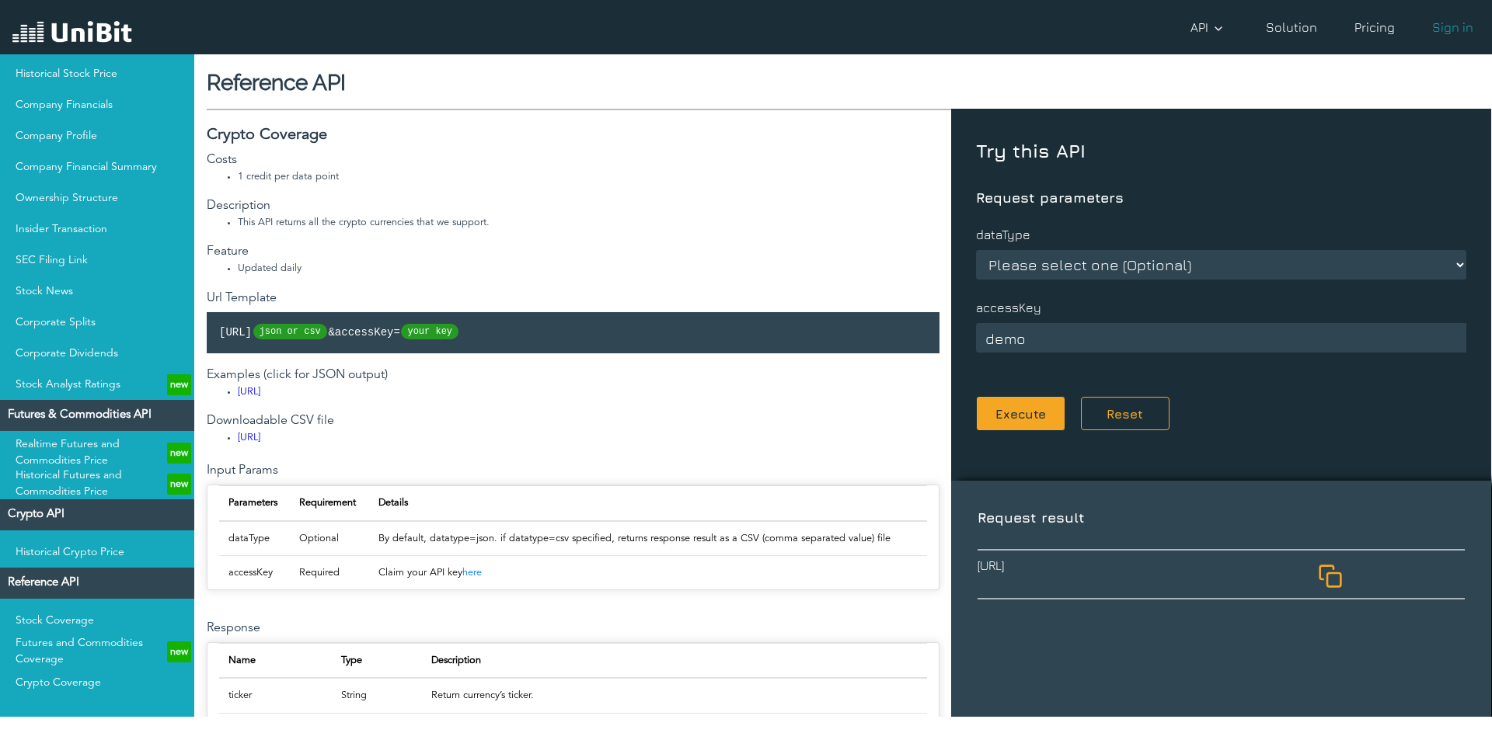
click at [1050, 32] on link "Solution" at bounding box center [1291, 27] width 64 height 31
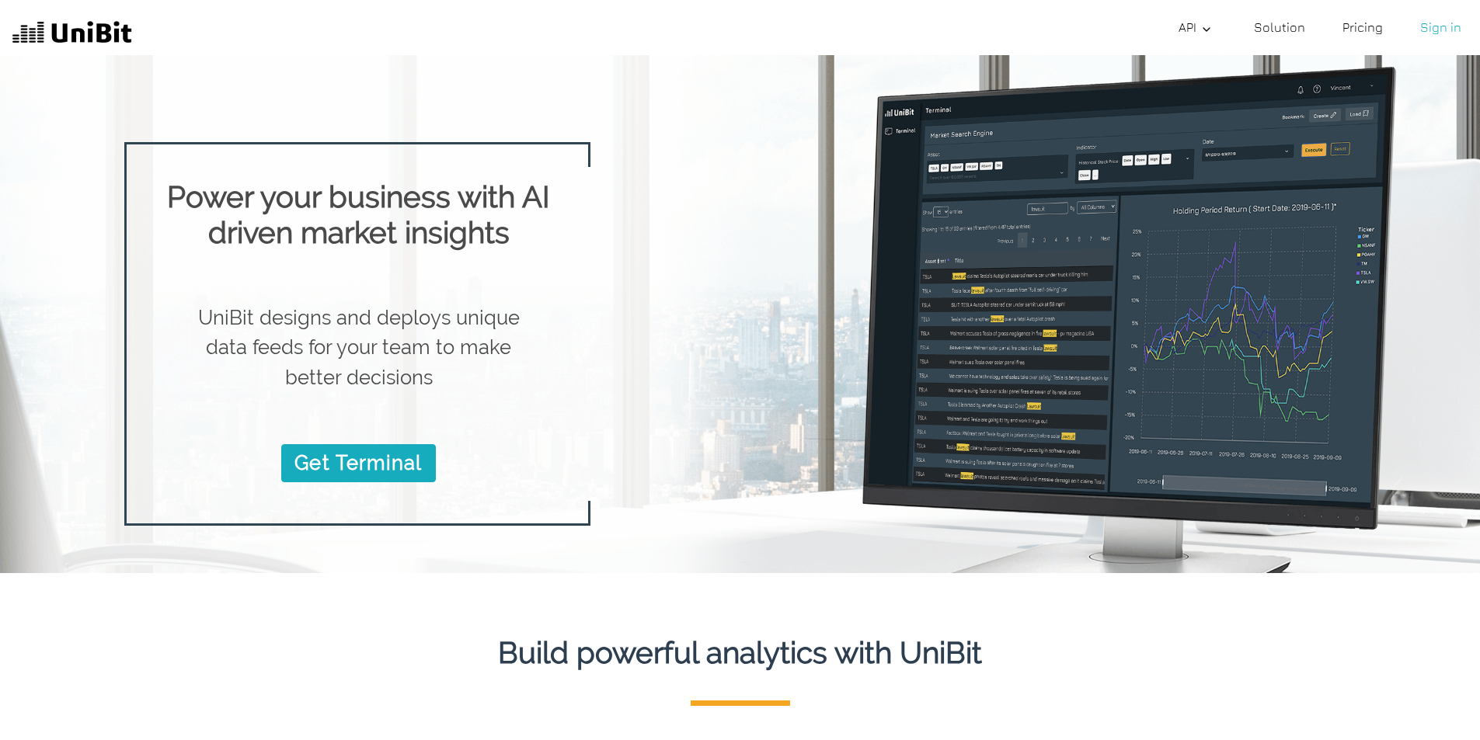
click at [1050, 27] on link "Pricing" at bounding box center [1362, 27] width 53 height 31
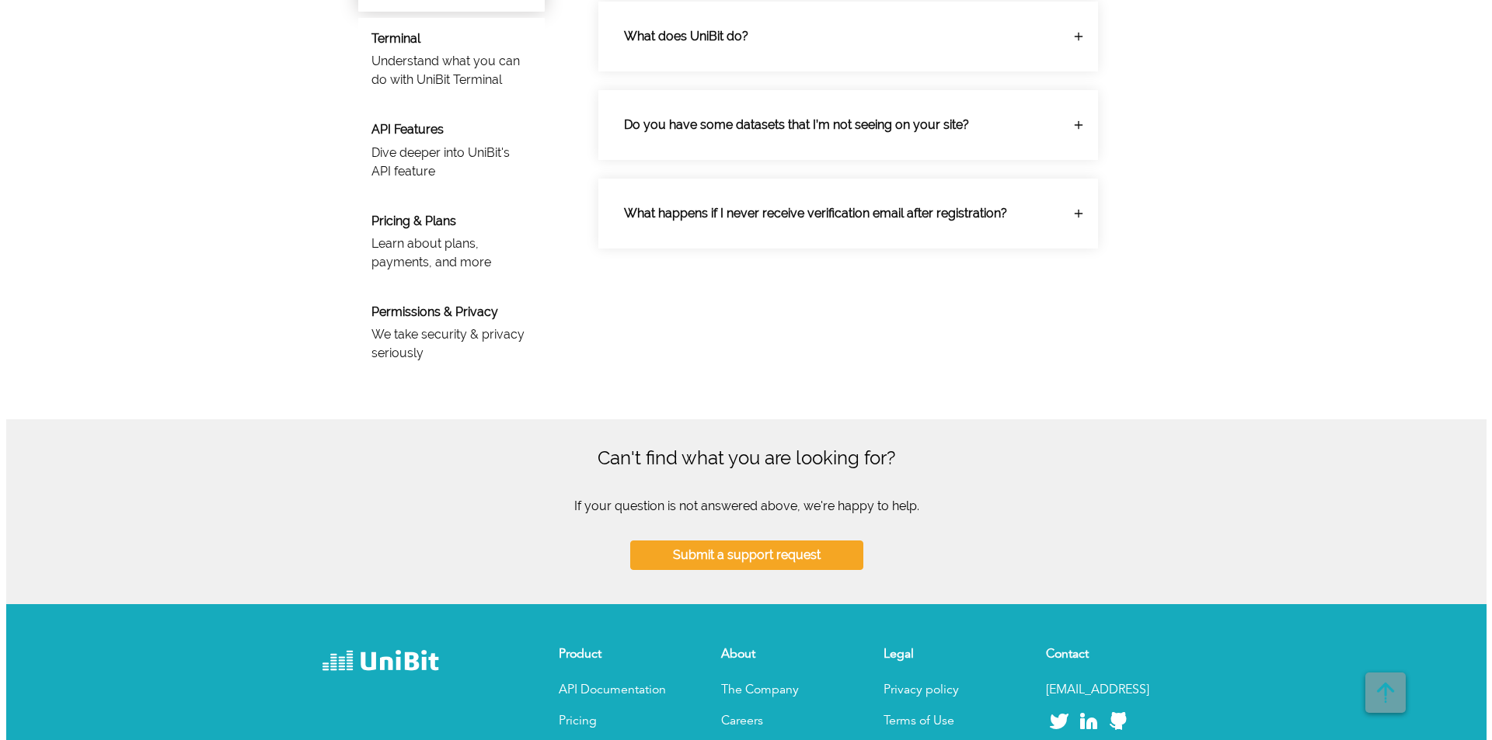
scroll to position [1198, 0]
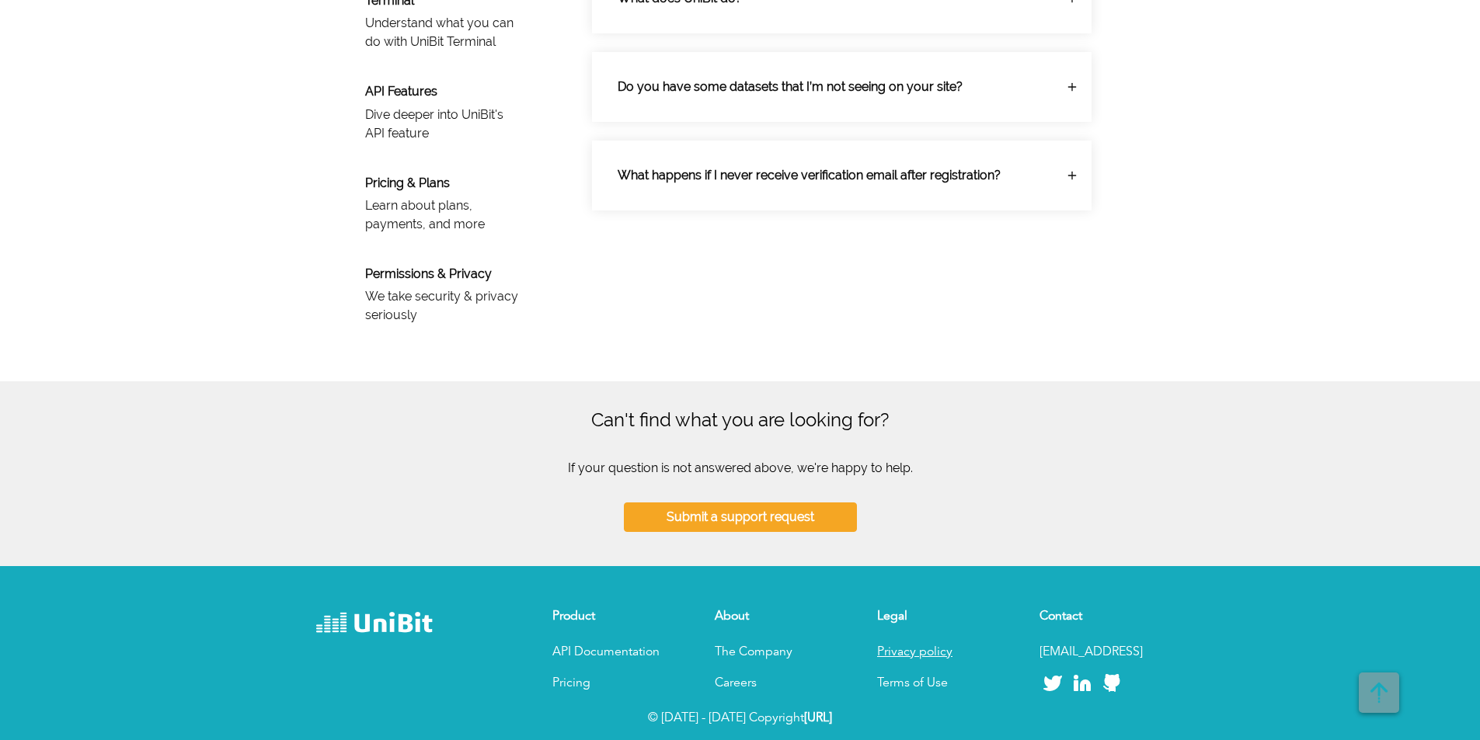
click at [907, 652] on link "Privacy policy" at bounding box center [914, 652] width 75 height 12
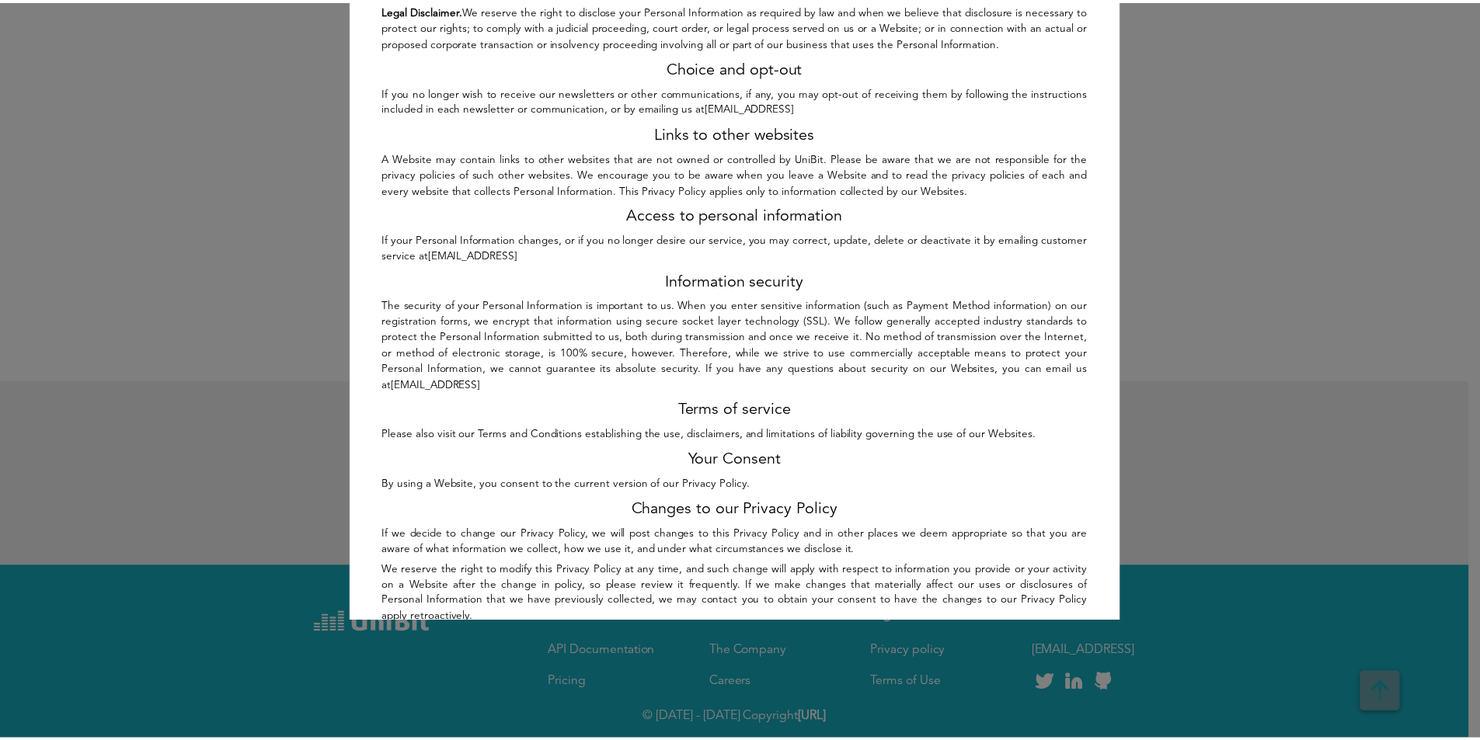
scroll to position [1009, 0]
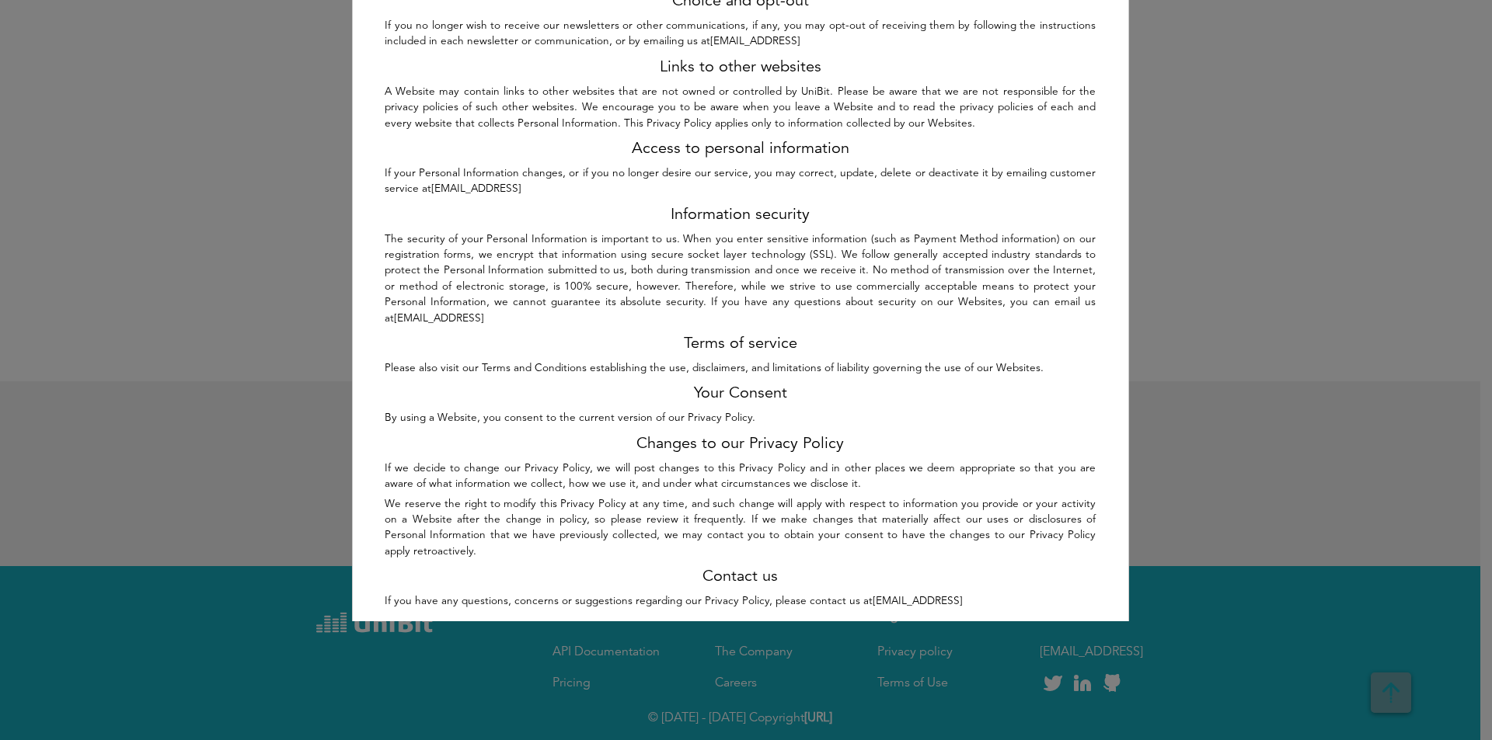
click at [1050, 413] on div "Unibit Privacy Policy × Overview The UniBit websites and services are provided …" at bounding box center [746, 311] width 1492 height 622
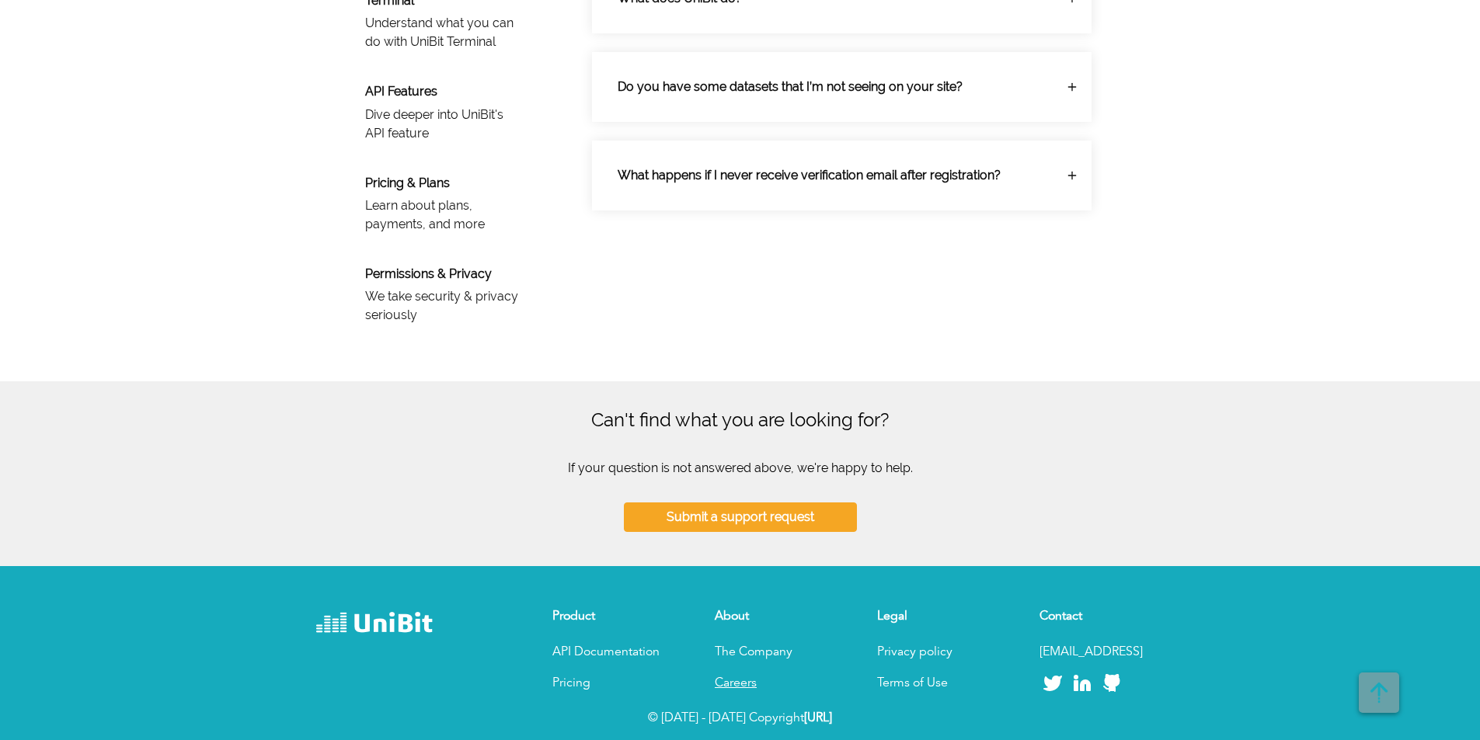
click at [721, 681] on link "Careers" at bounding box center [736, 683] width 42 height 12
click at [747, 657] on p "The Company" at bounding box center [777, 652] width 124 height 19
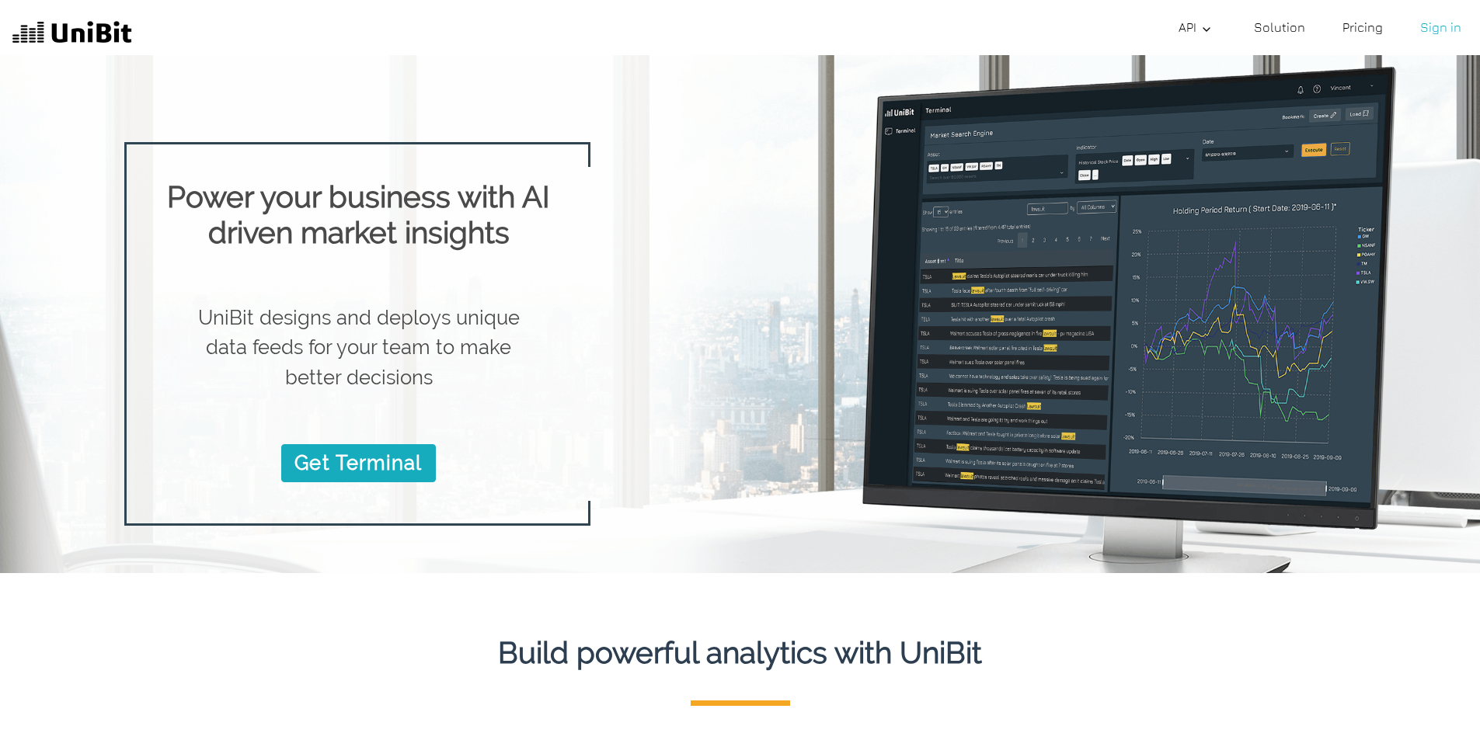
click at [1050, 26] on link "Solution" at bounding box center [1280, 27] width 64 height 31
click at [1050, 34] on link "API" at bounding box center [1197, 27] width 50 height 31
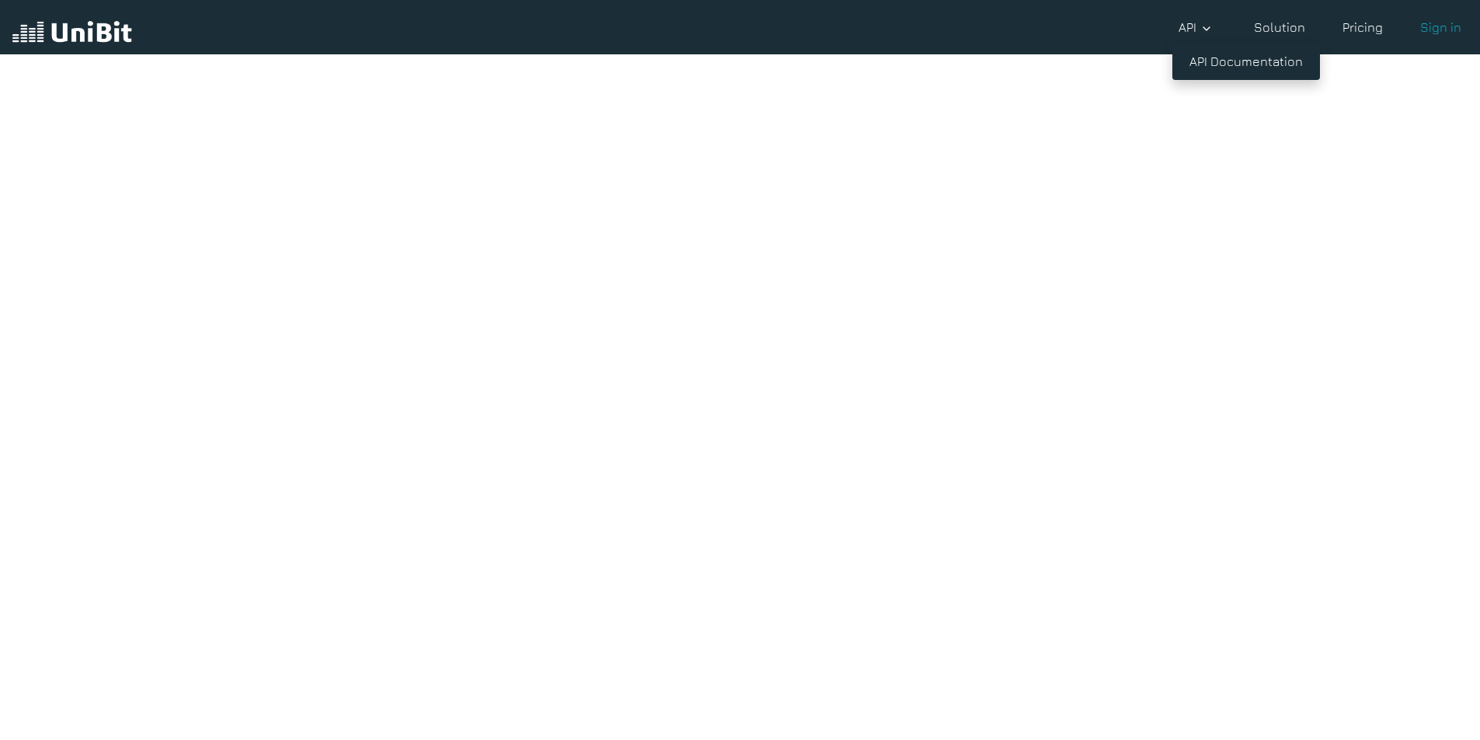
scroll to position [35, 0]
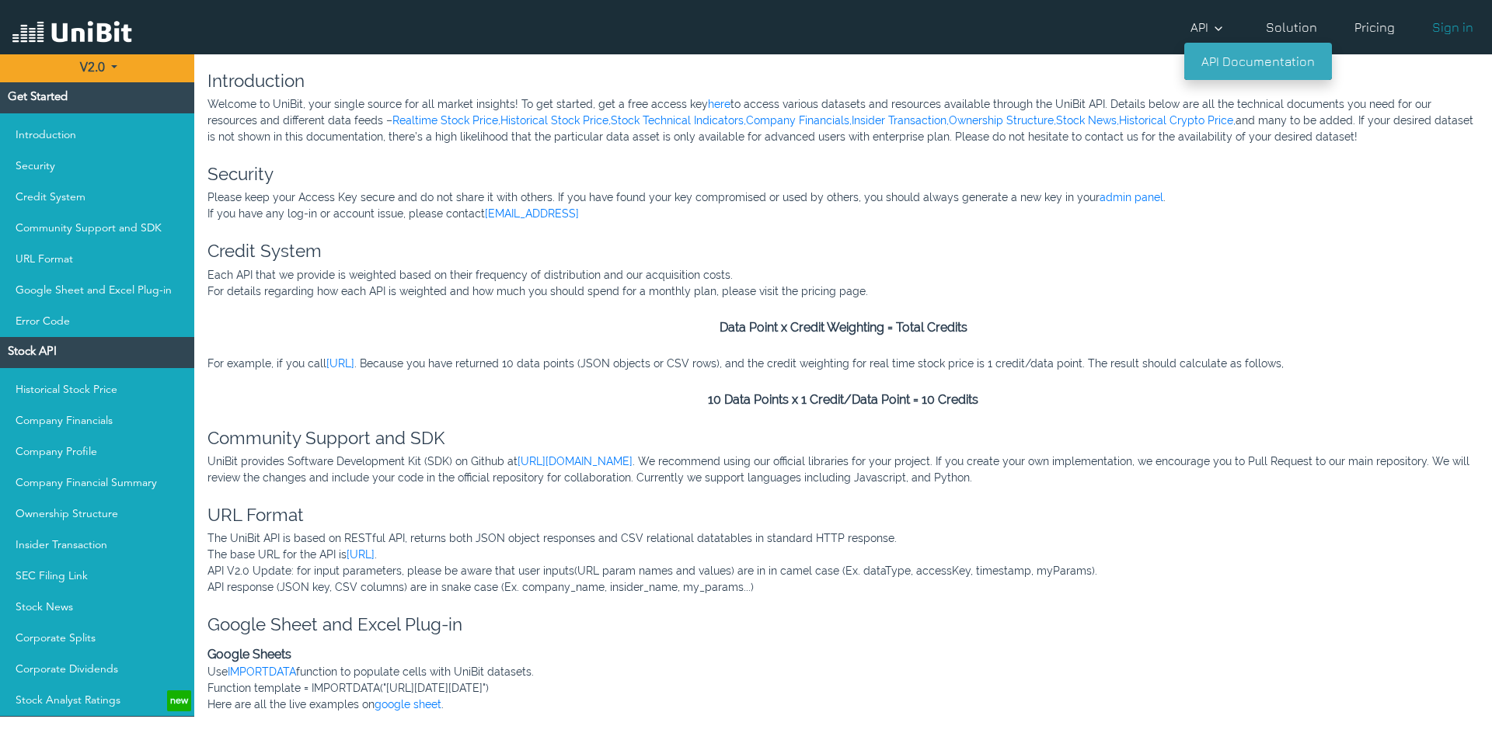
click at [1050, 64] on link "API Documentation" at bounding box center [1258, 61] width 148 height 37
click at [89, 17] on div at bounding box center [72, 27] width 120 height 42
click at [85, 47] on img at bounding box center [72, 34] width 120 height 30
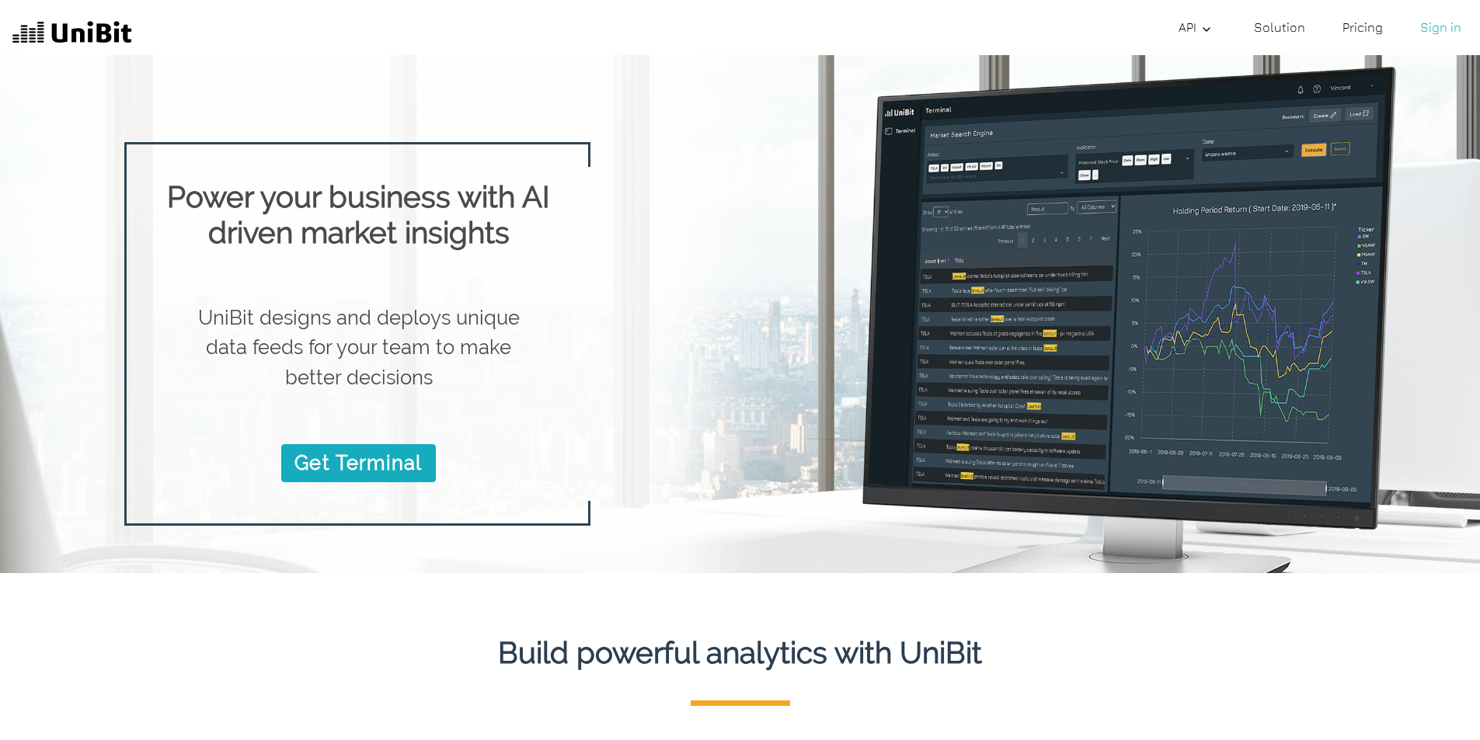
click at [1050, 30] on link "Solution" at bounding box center [1280, 27] width 64 height 31
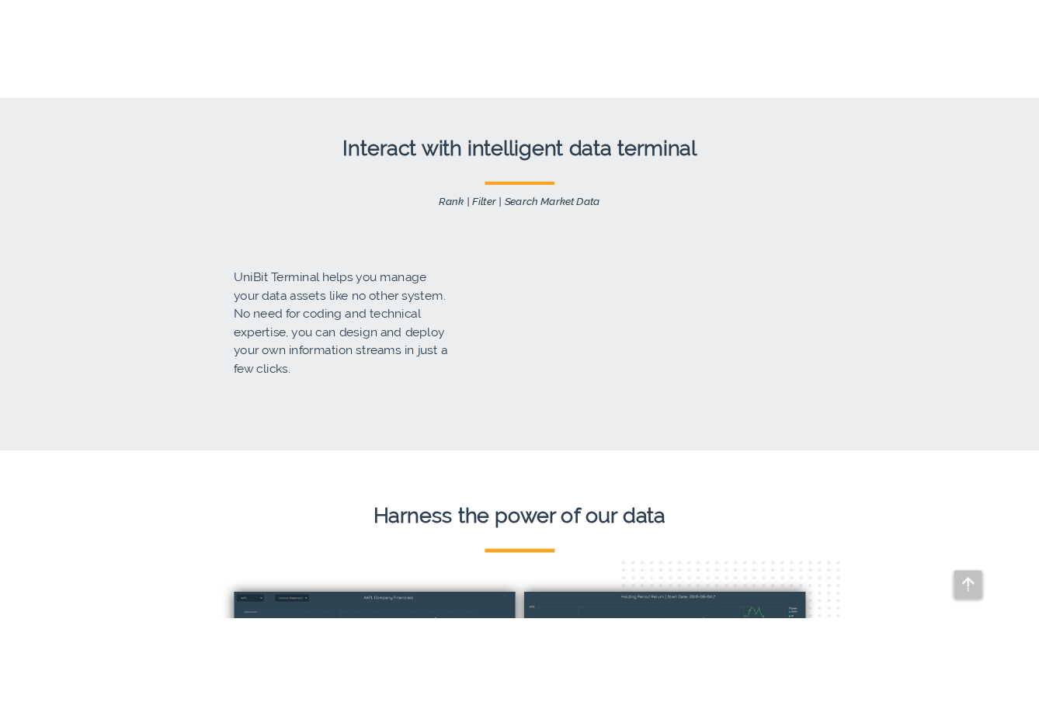
scroll to position [1892, 0]
